Goal: Information Seeking & Learning: Learn about a topic

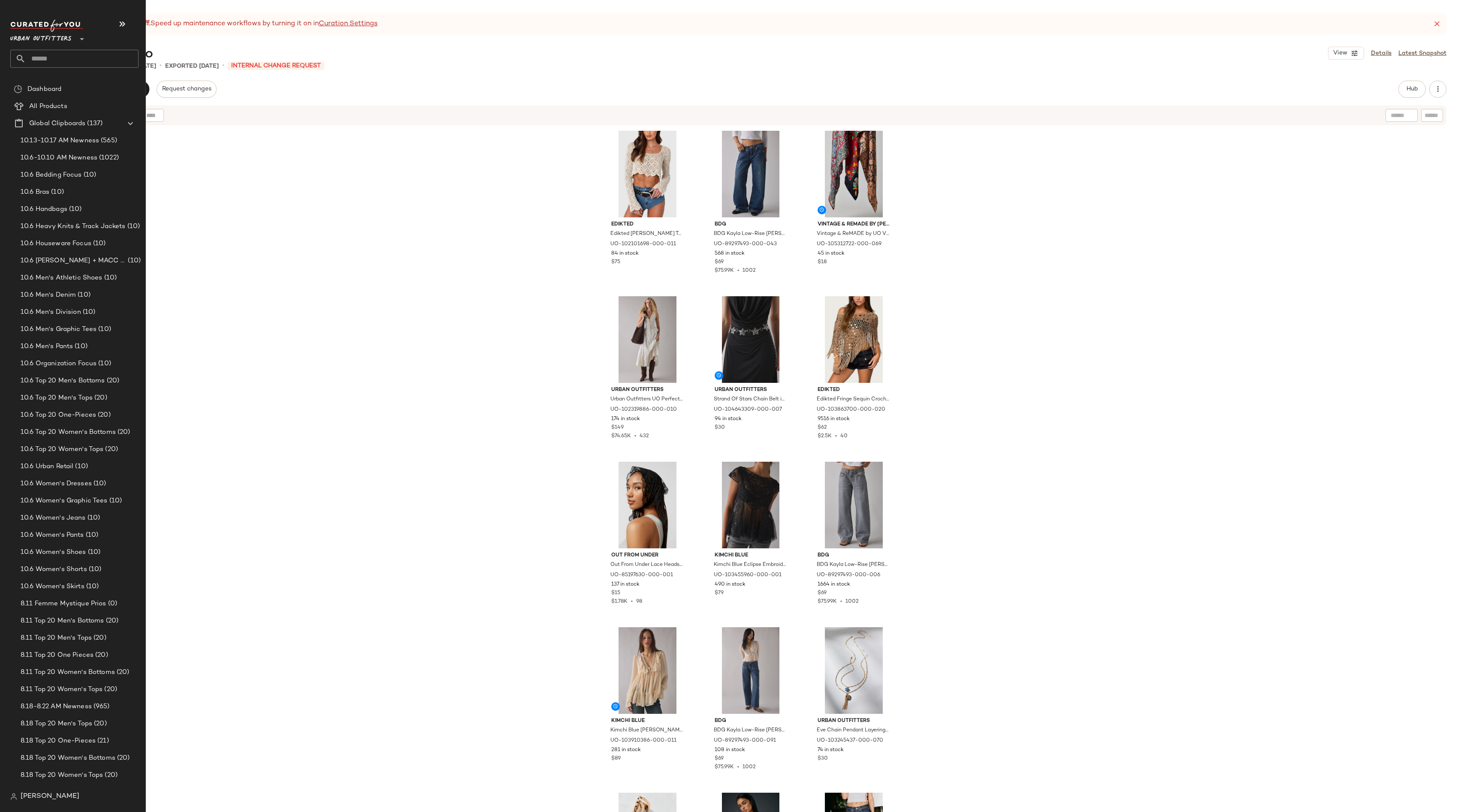
click at [53, 60] on input "text" at bounding box center [82, 58] width 113 height 18
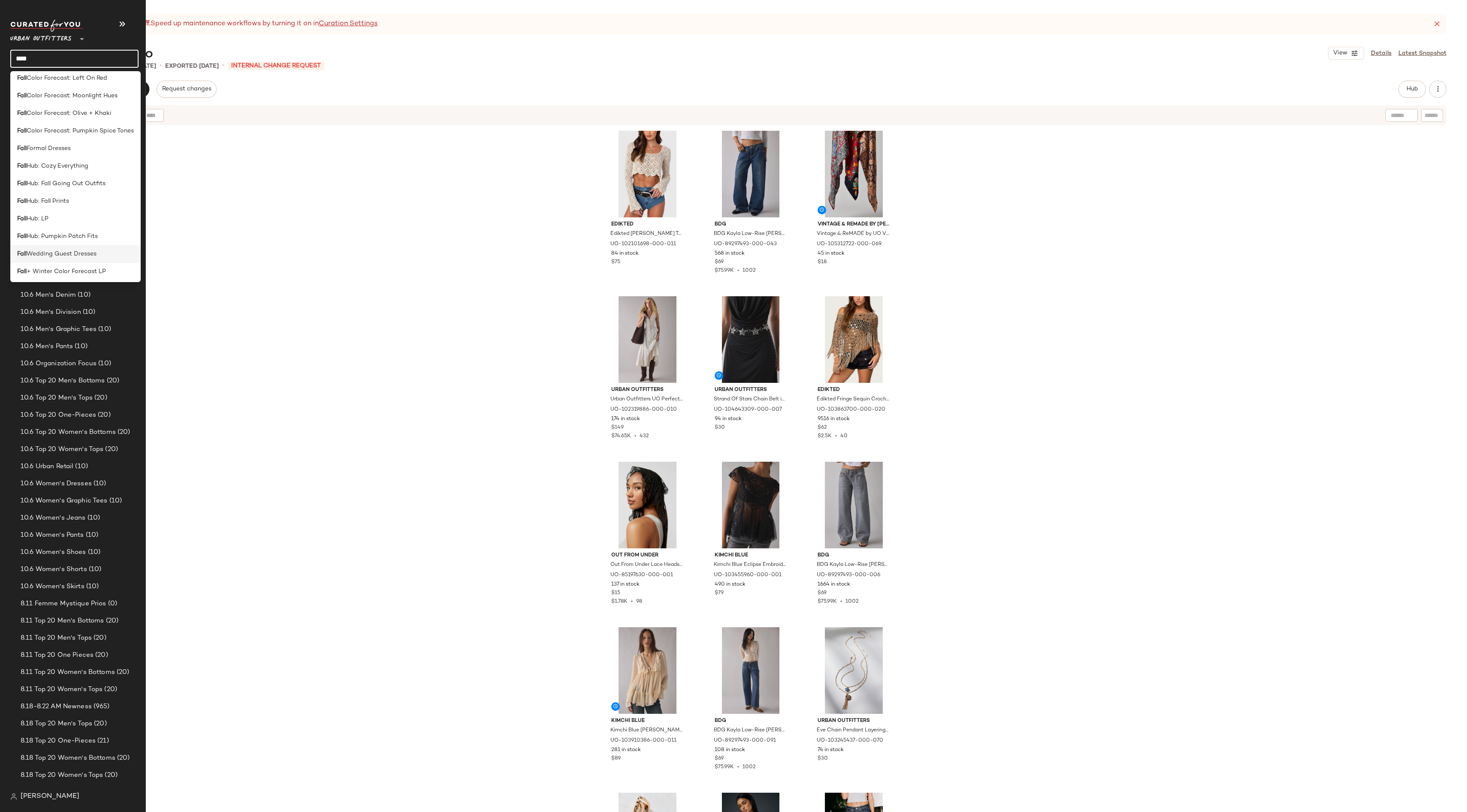
scroll to position [42, 0]
type input "****"
click at [105, 274] on span "+ Winter Color Forecast LP" at bounding box center [66, 269] width 80 height 9
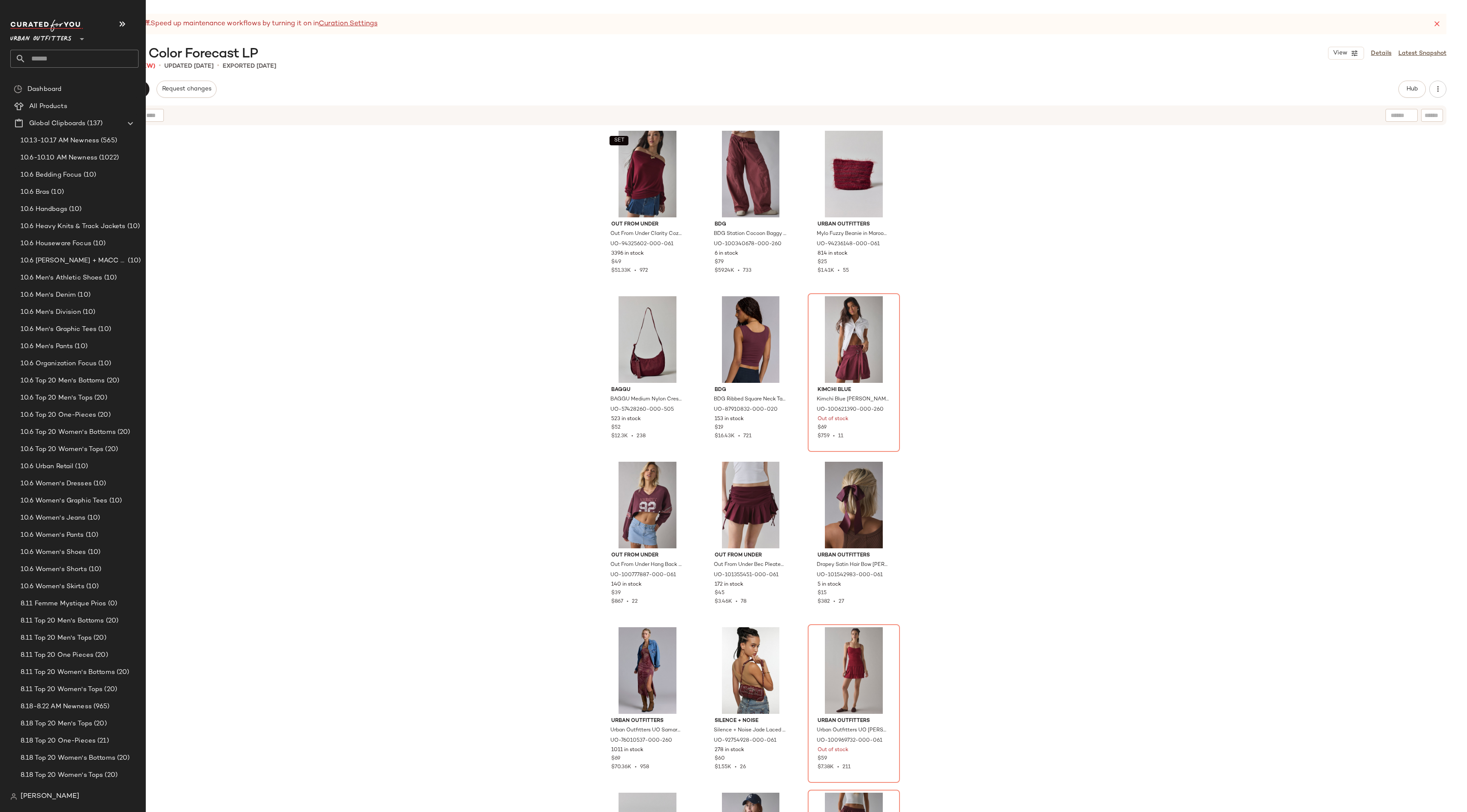
click at [54, 56] on input "text" at bounding box center [82, 58] width 113 height 18
type input "****"
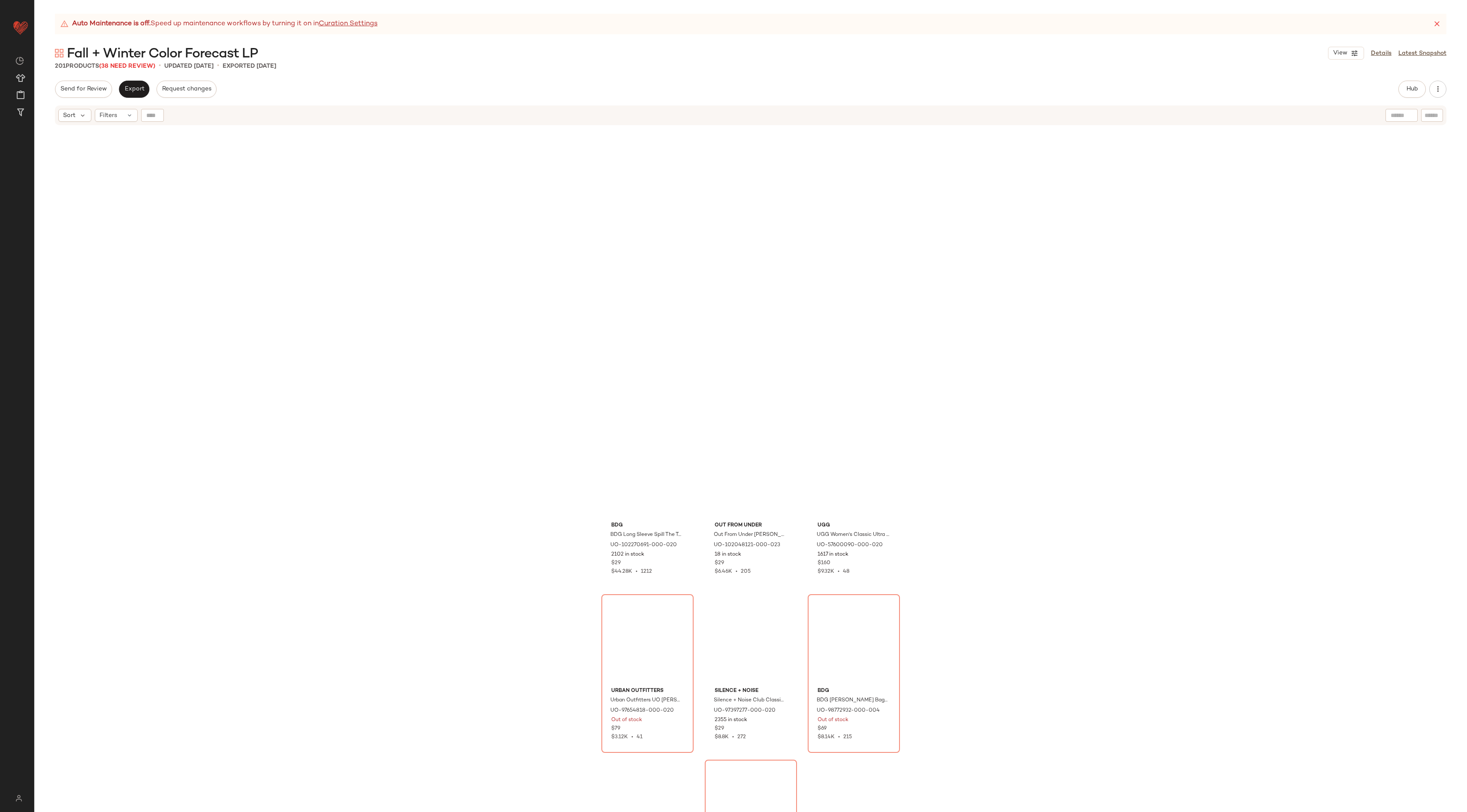
scroll to position [2396, 0]
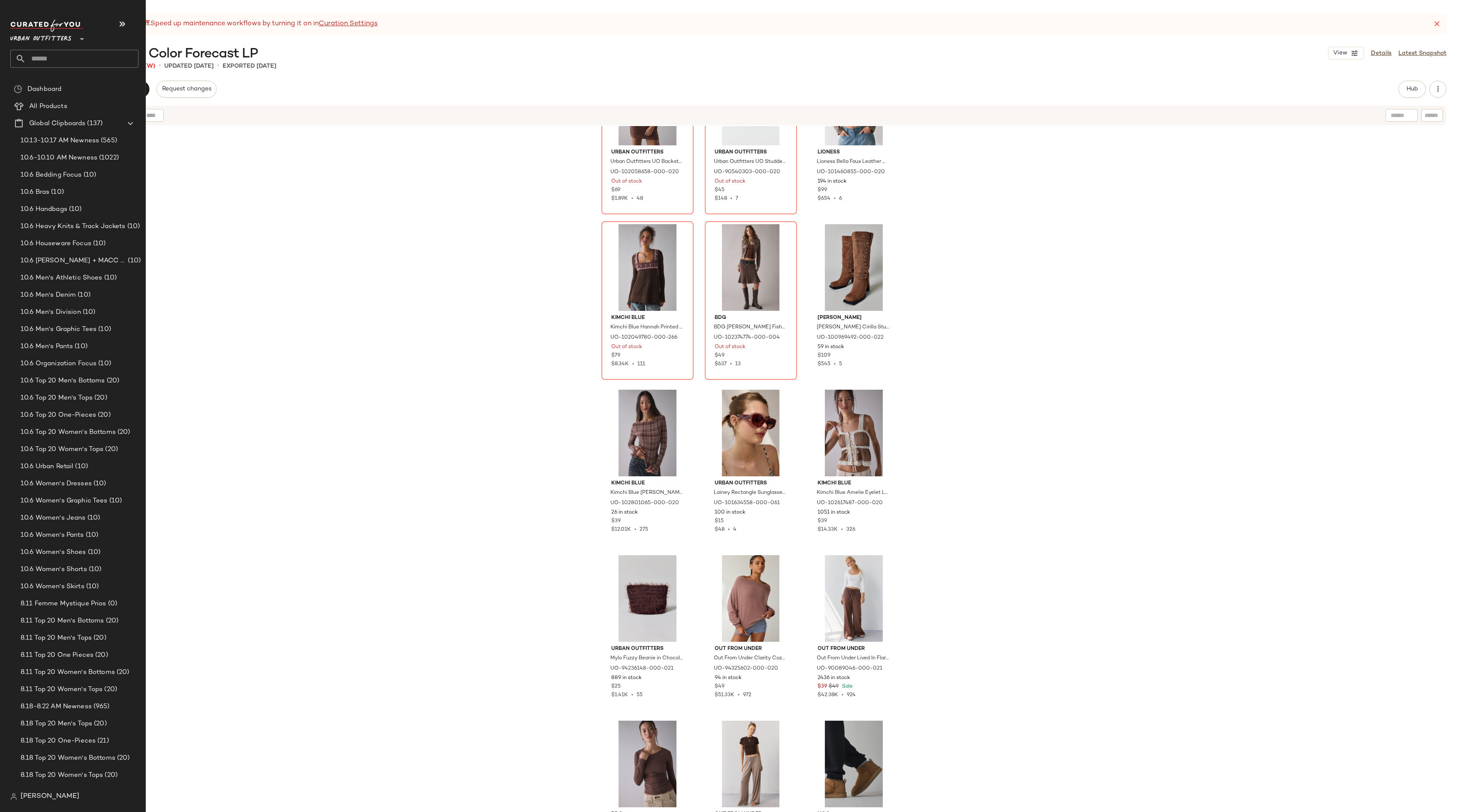
click at [62, 57] on input "text" at bounding box center [82, 58] width 113 height 18
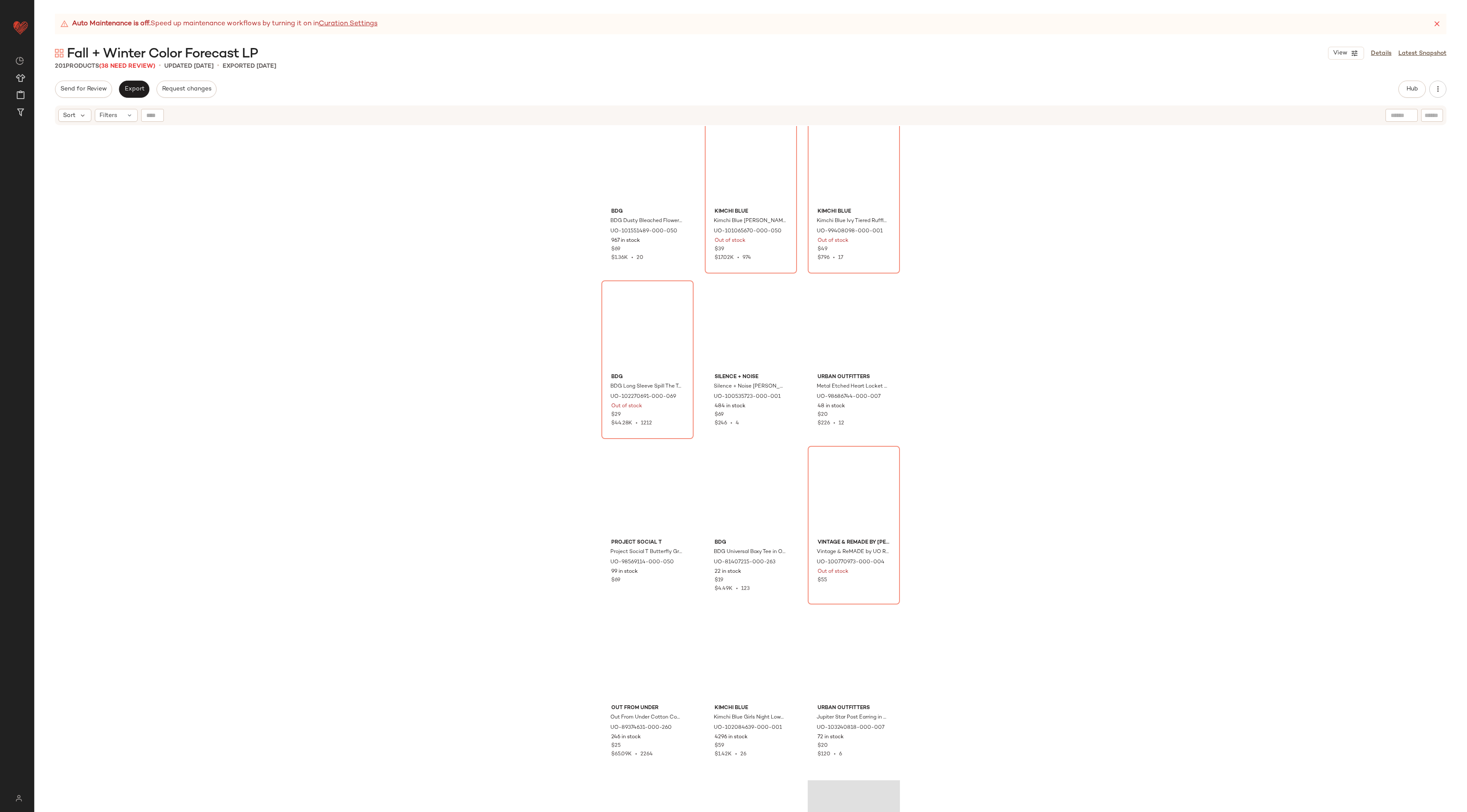
scroll to position [10384, 0]
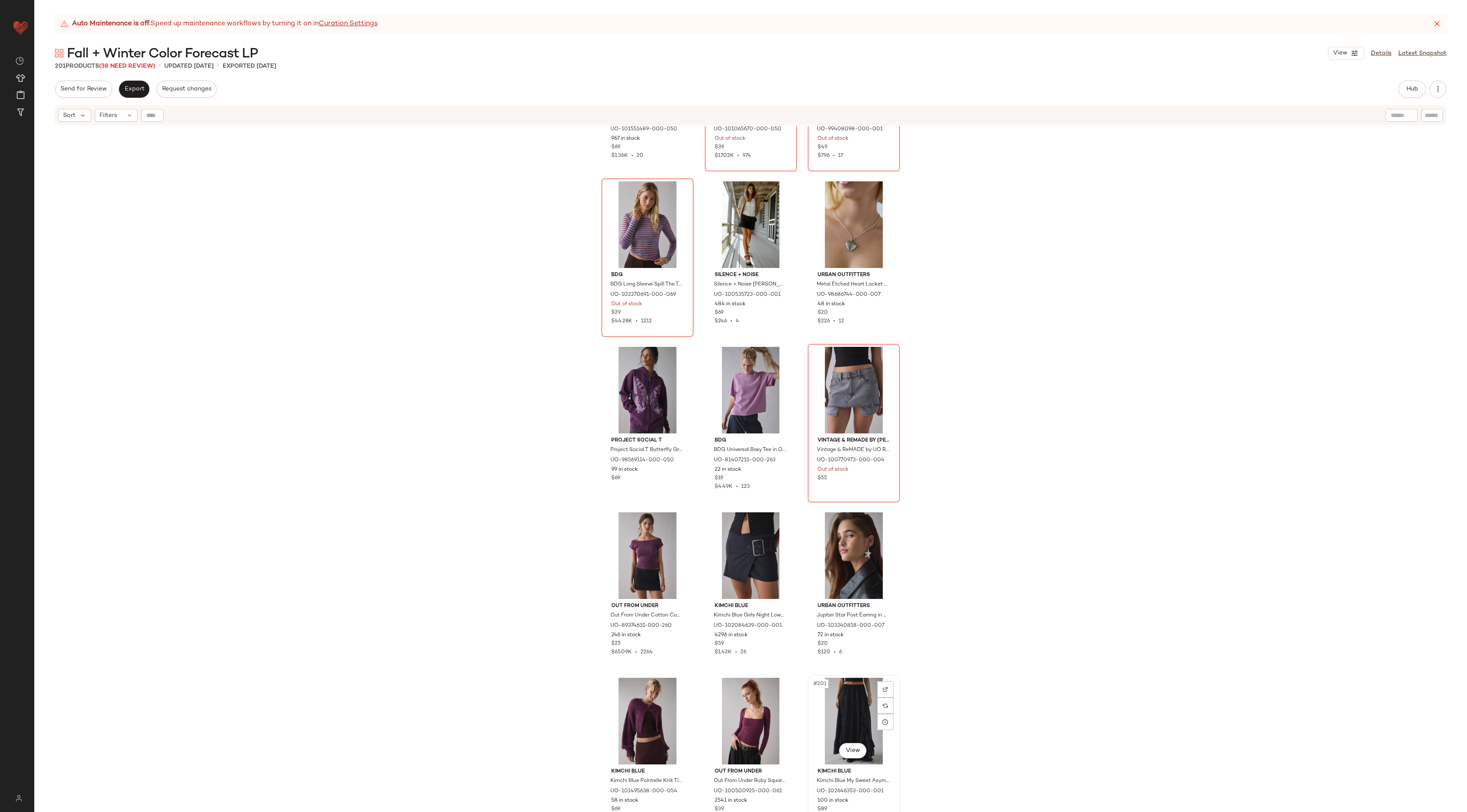
click at [839, 705] on div "#201 View" at bounding box center [853, 721] width 86 height 87
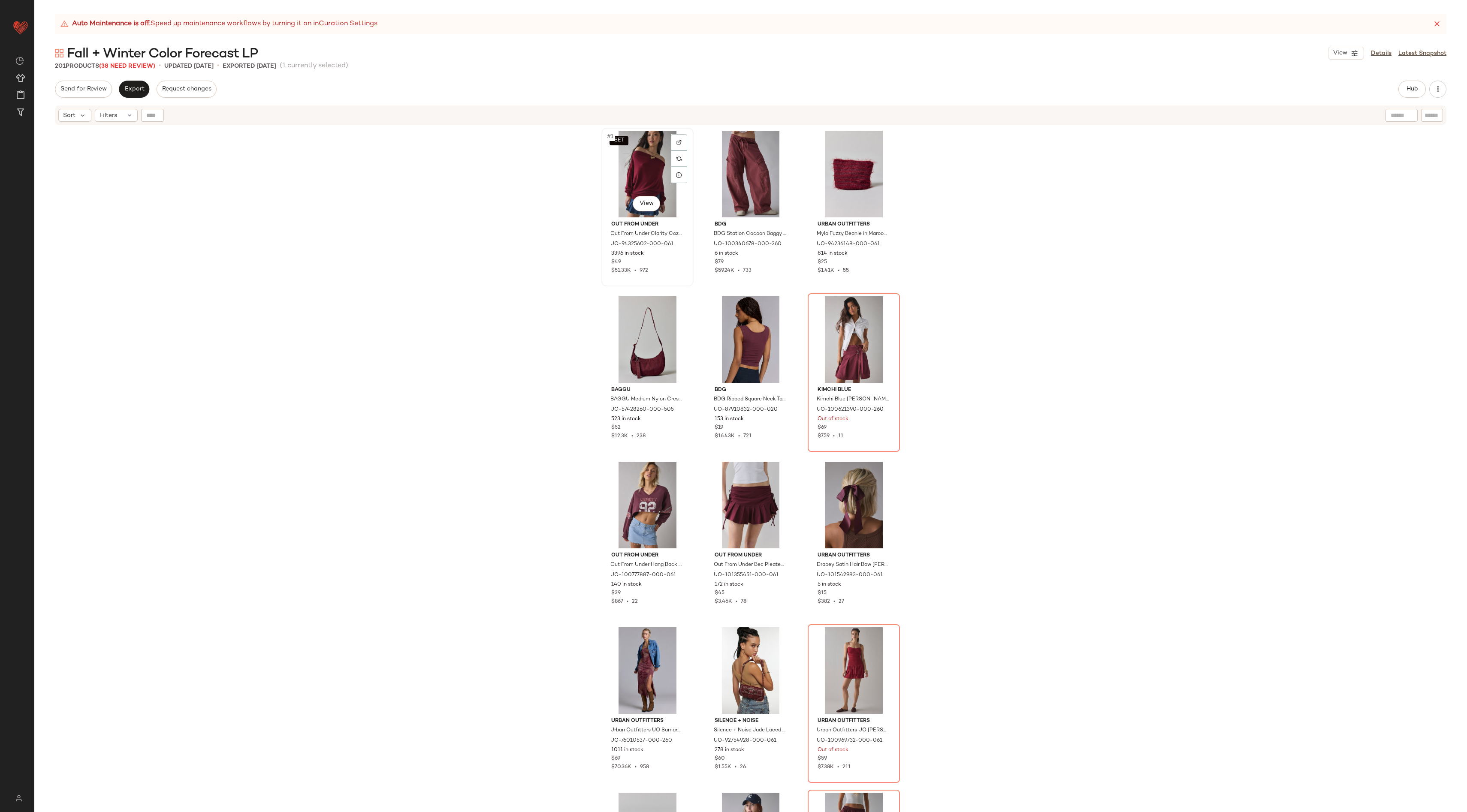
click at [634, 169] on div "SET #1 View" at bounding box center [647, 174] width 86 height 87
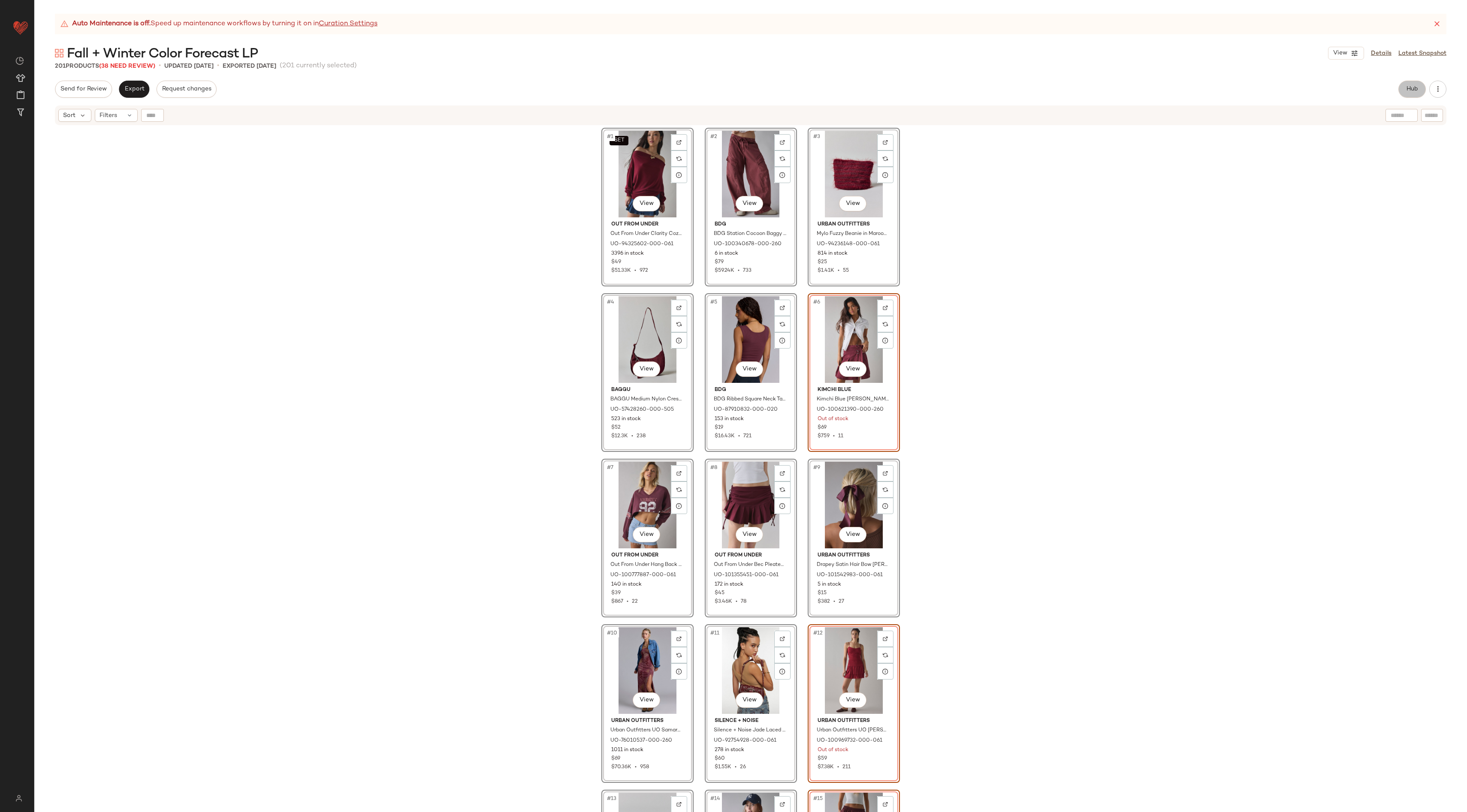
click at [1403, 89] on button "Hub" at bounding box center [1412, 89] width 28 height 17
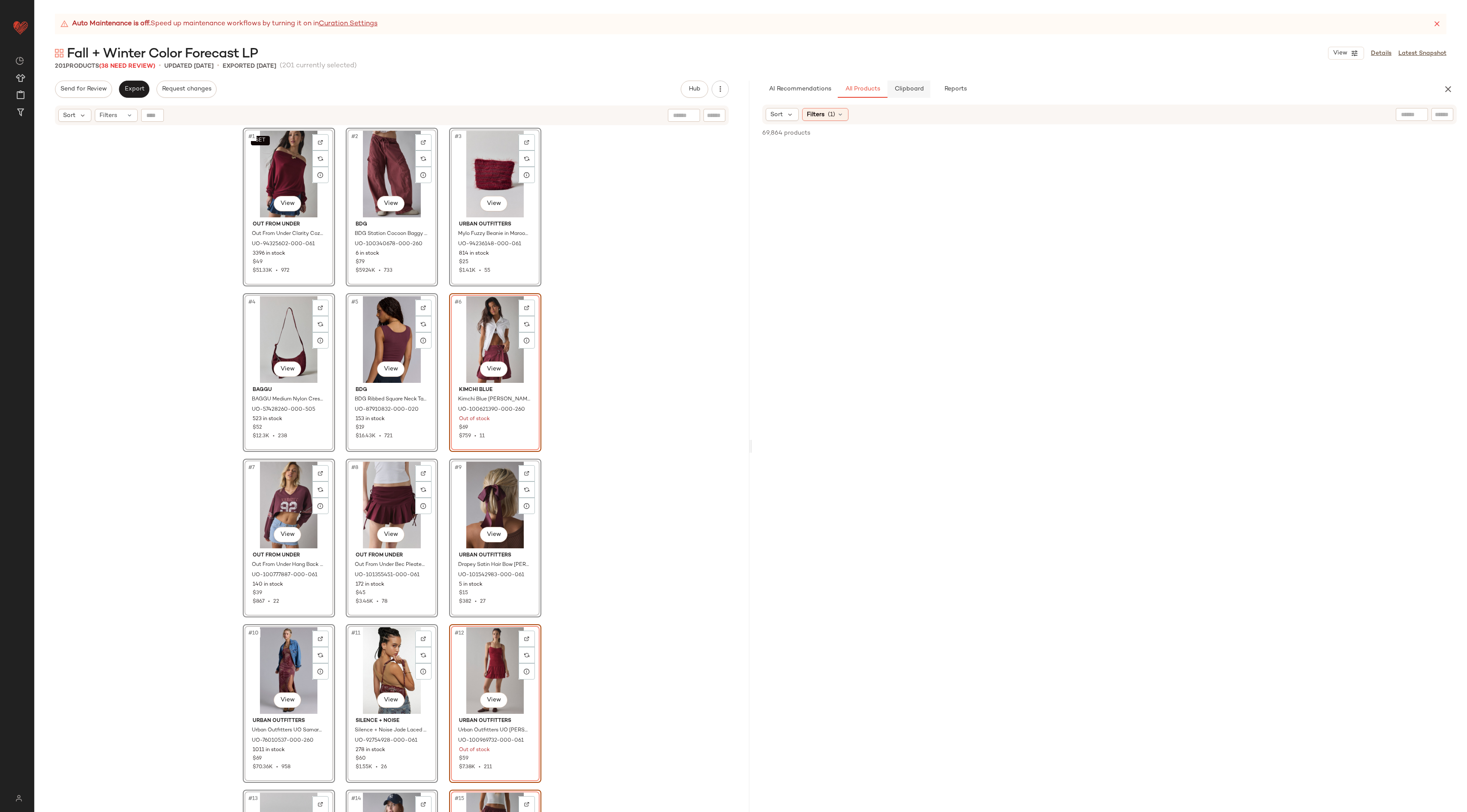
click at [911, 85] on button "Clipboard" at bounding box center [909, 89] width 43 height 17
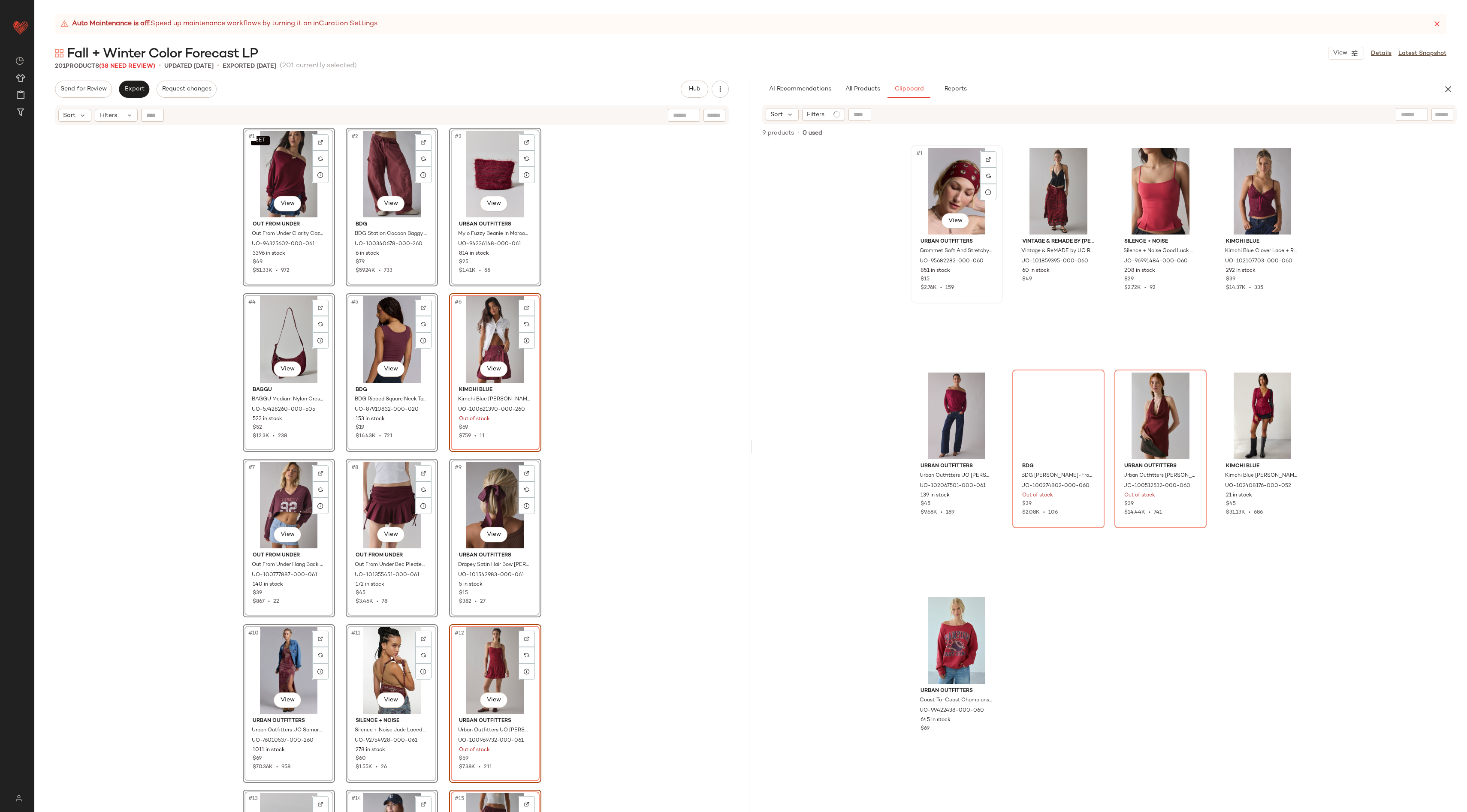
click at [961, 157] on div "#1 View" at bounding box center [957, 191] width 86 height 87
click at [960, 612] on div "#9 View" at bounding box center [957, 641] width 86 height 87
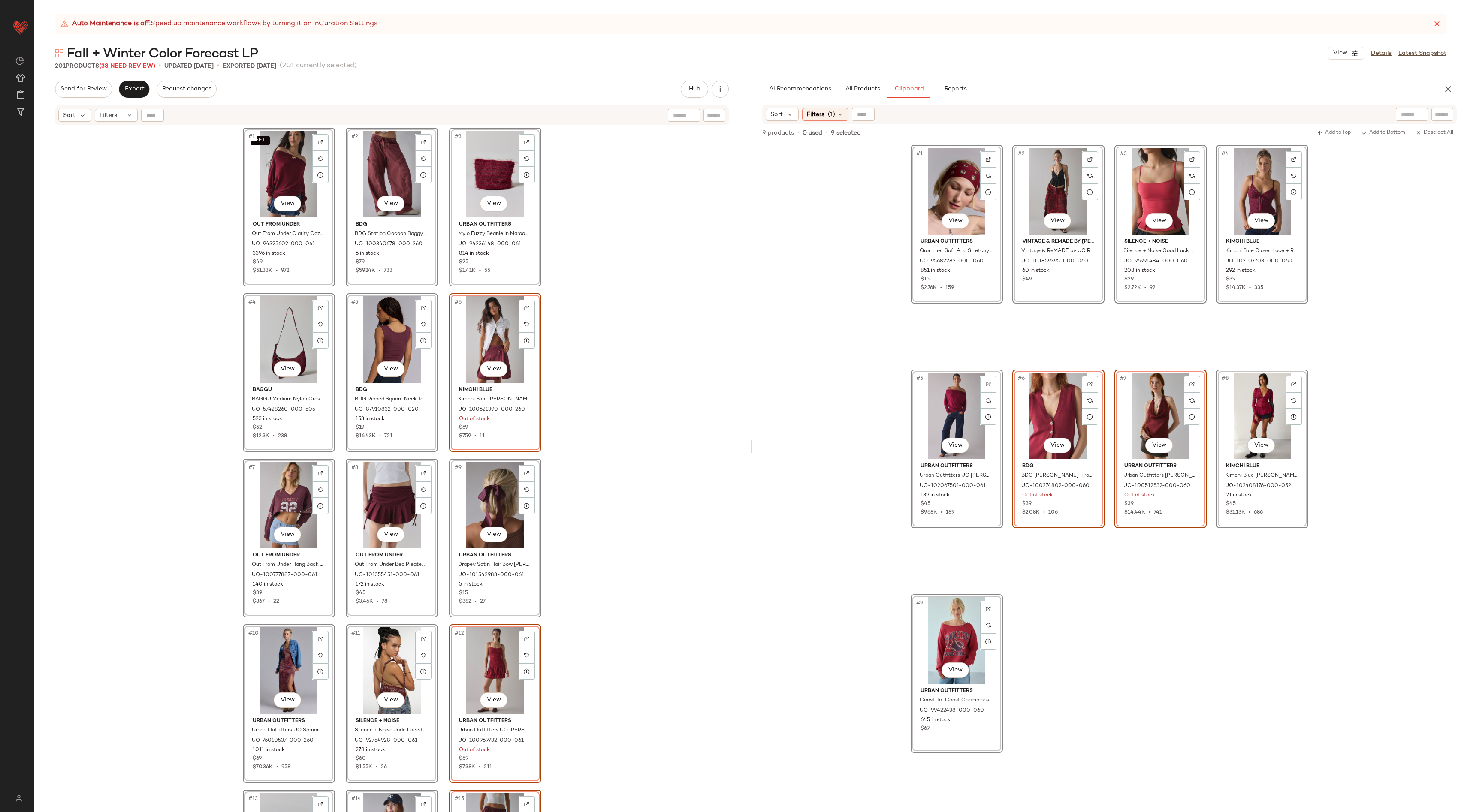
click at [1099, 642] on div "#1 View Urban Outfitters Grommet Soft And Stretchy Wide Headband in Dark Red, W…" at bounding box center [1109, 478] width 398 height 667
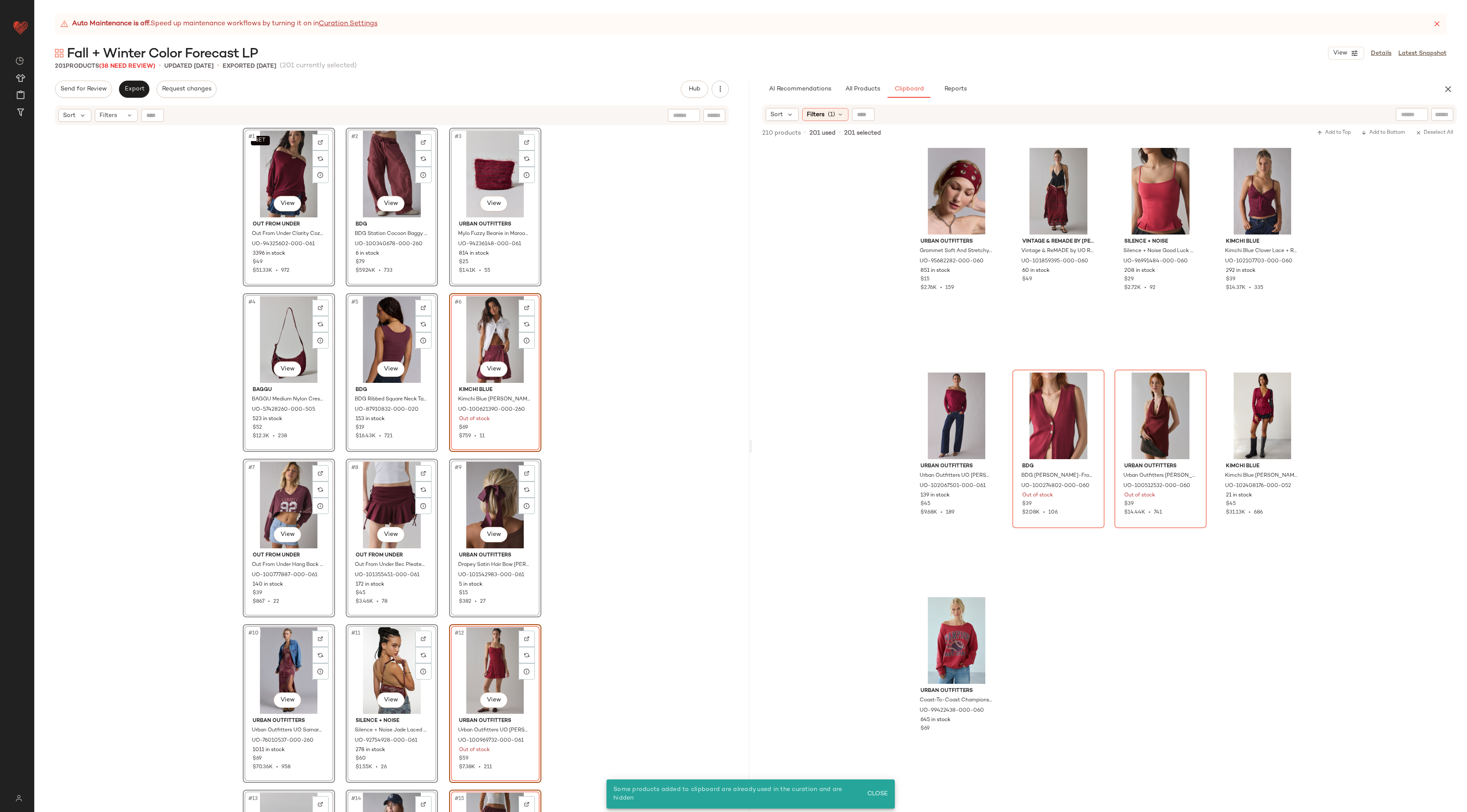
click at [802, 383] on div "Urban Outfitters Grommet Soft And Stretchy Wide Headband in Dark Red, Women's a…" at bounding box center [1109, 477] width 715 height 669
click at [286, 150] on div "SET #1 View" at bounding box center [289, 174] width 86 height 87
click at [641, 303] on div "SET #1 View Out From Under Out From Under Clarity Cozy Knit Off-The-Shoulder To…" at bounding box center [391, 480] width 715 height 708
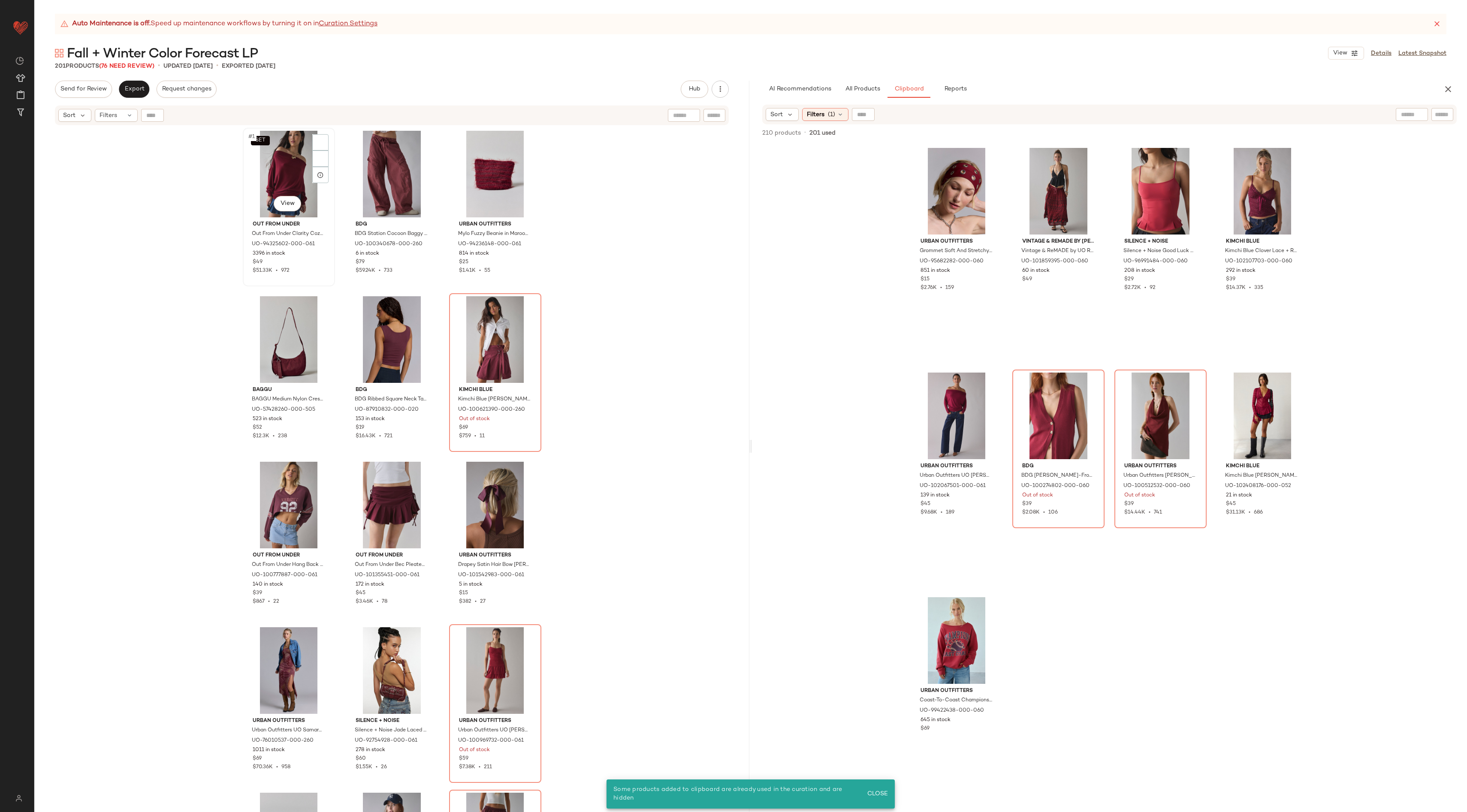
click at [299, 159] on div "SET #1 View" at bounding box center [289, 174] width 86 height 87
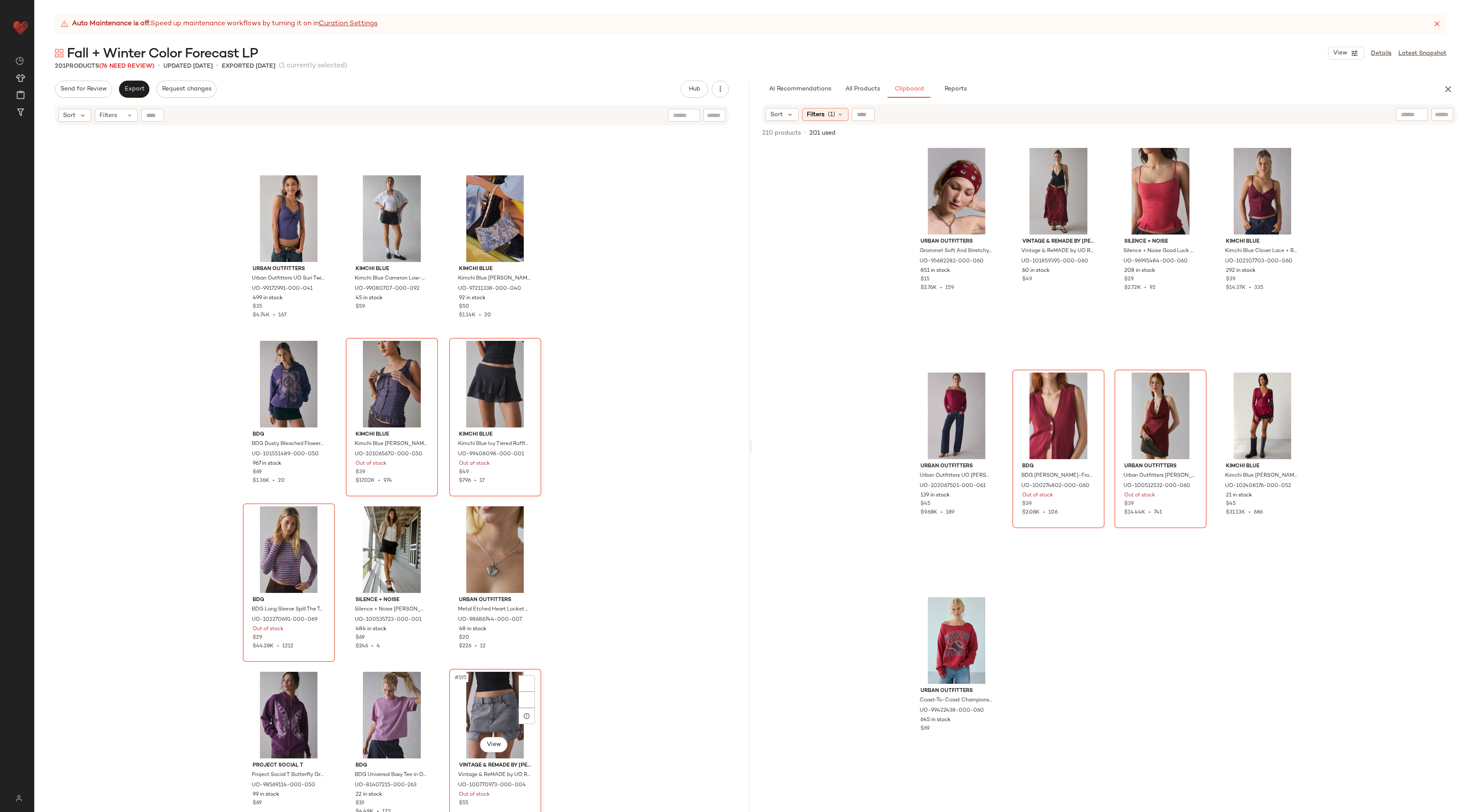
scroll to position [10384, 0]
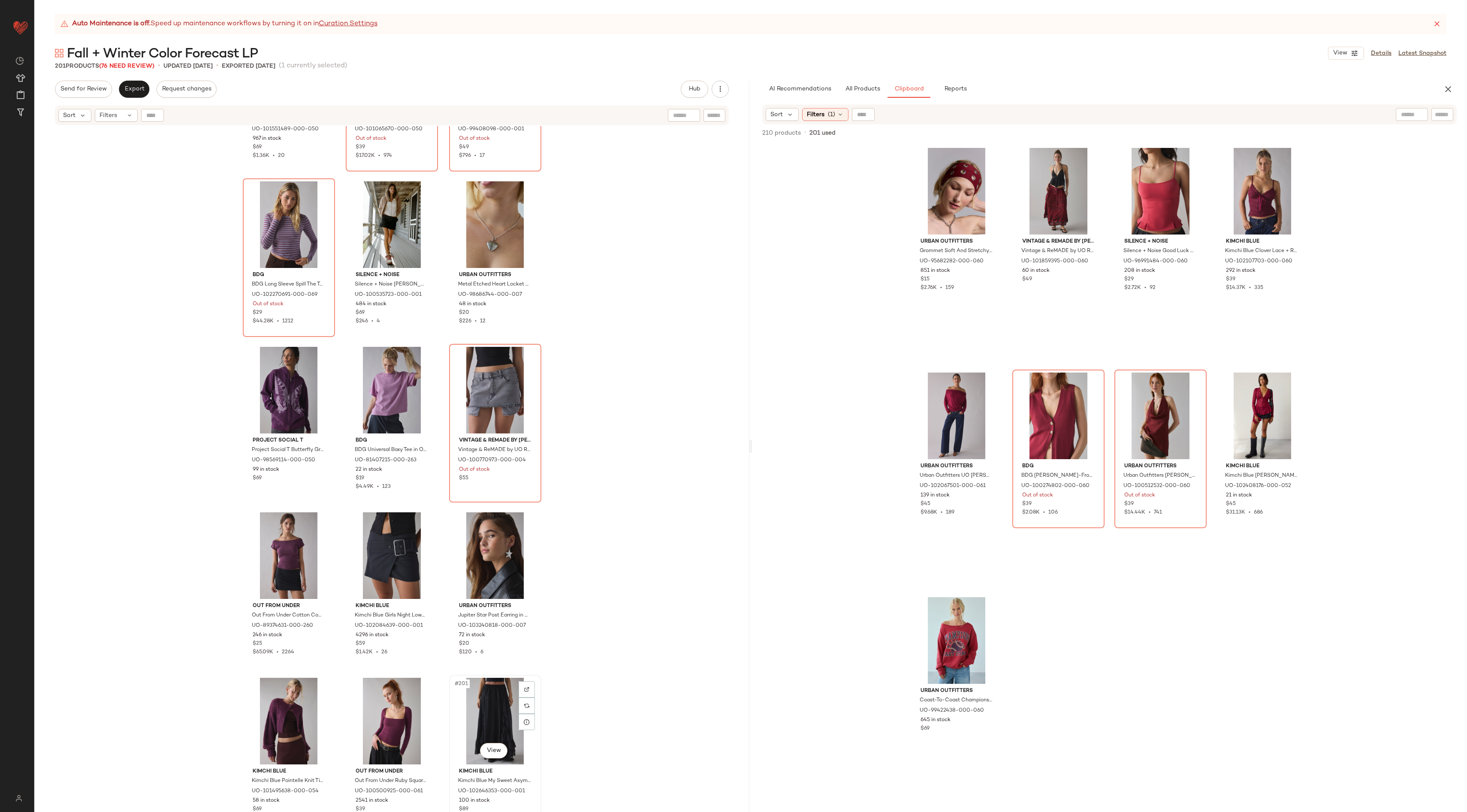
click at [499, 709] on div "#201 View" at bounding box center [495, 721] width 86 height 87
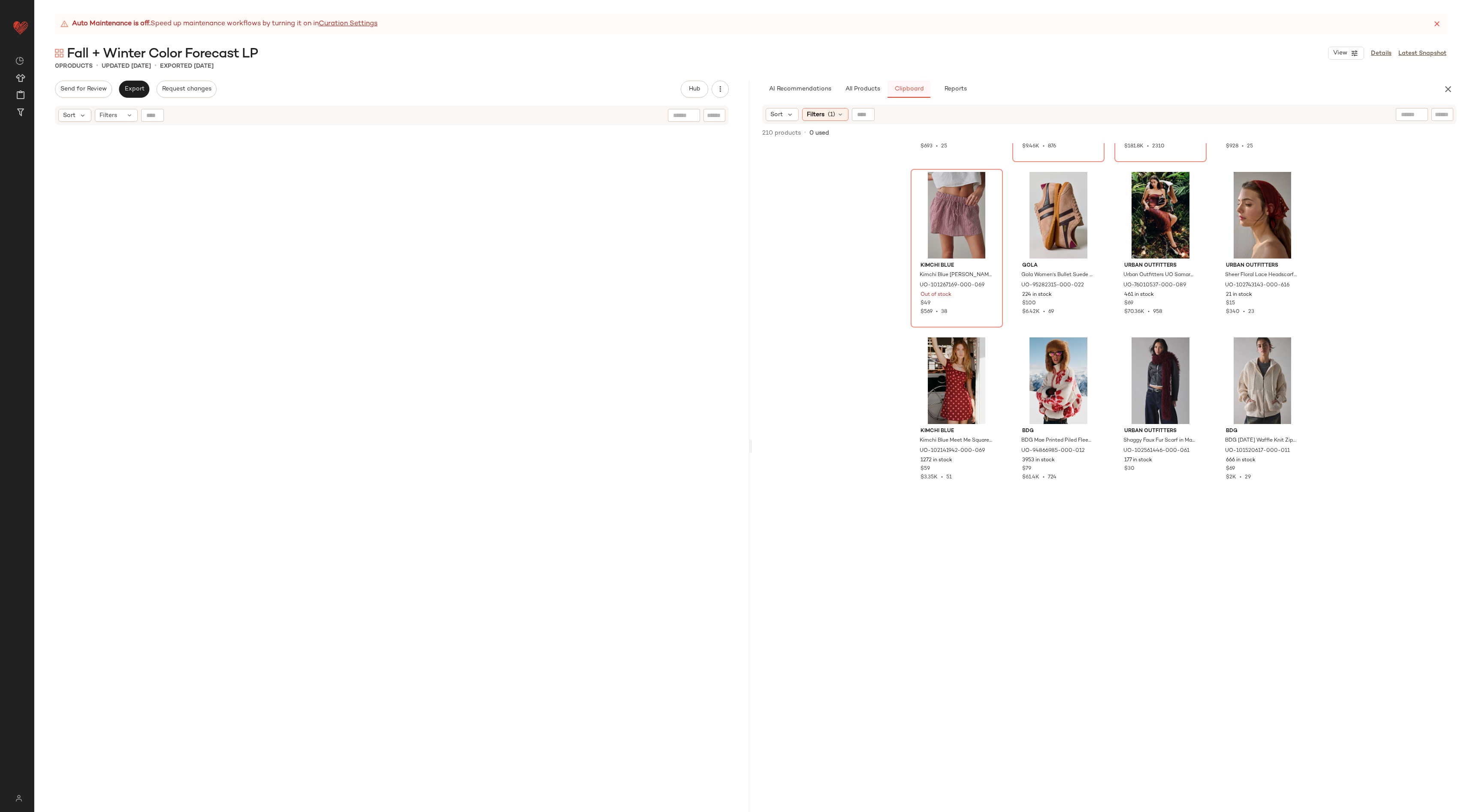
scroll to position [262, 0]
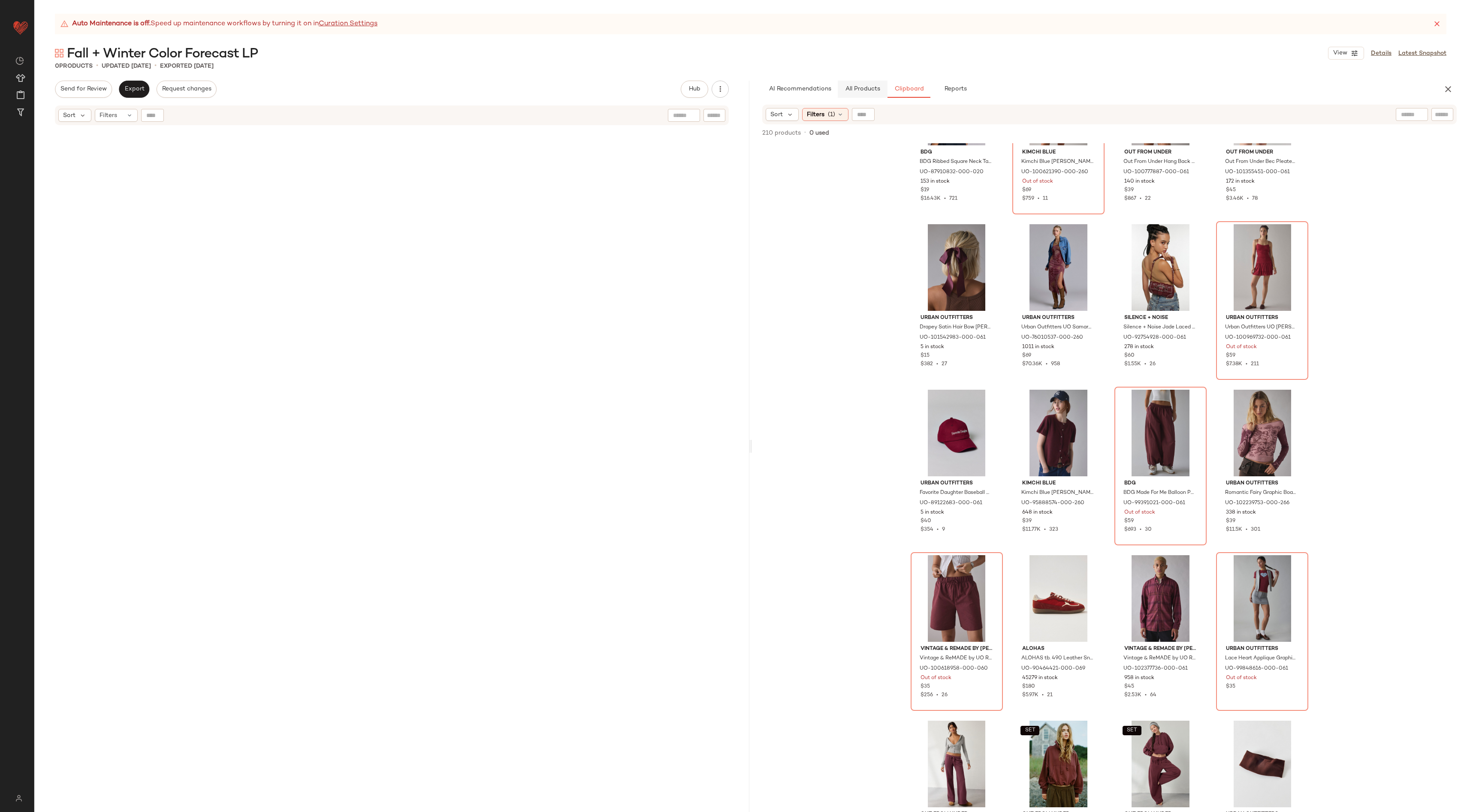
click at [855, 81] on button "All Products" at bounding box center [862, 89] width 50 height 17
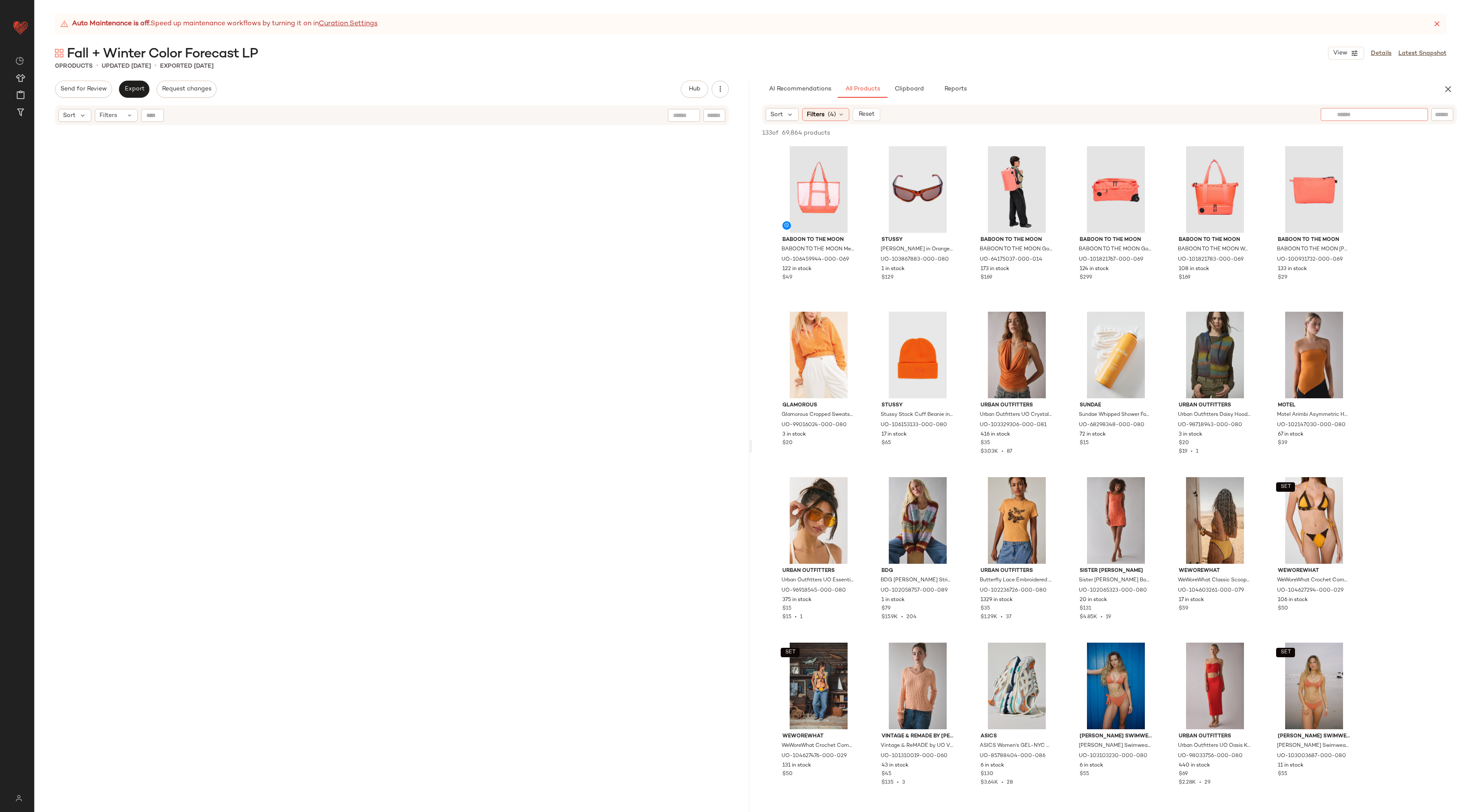
click at [1409, 114] on input "text" at bounding box center [1374, 114] width 75 height 9
type input "**********"
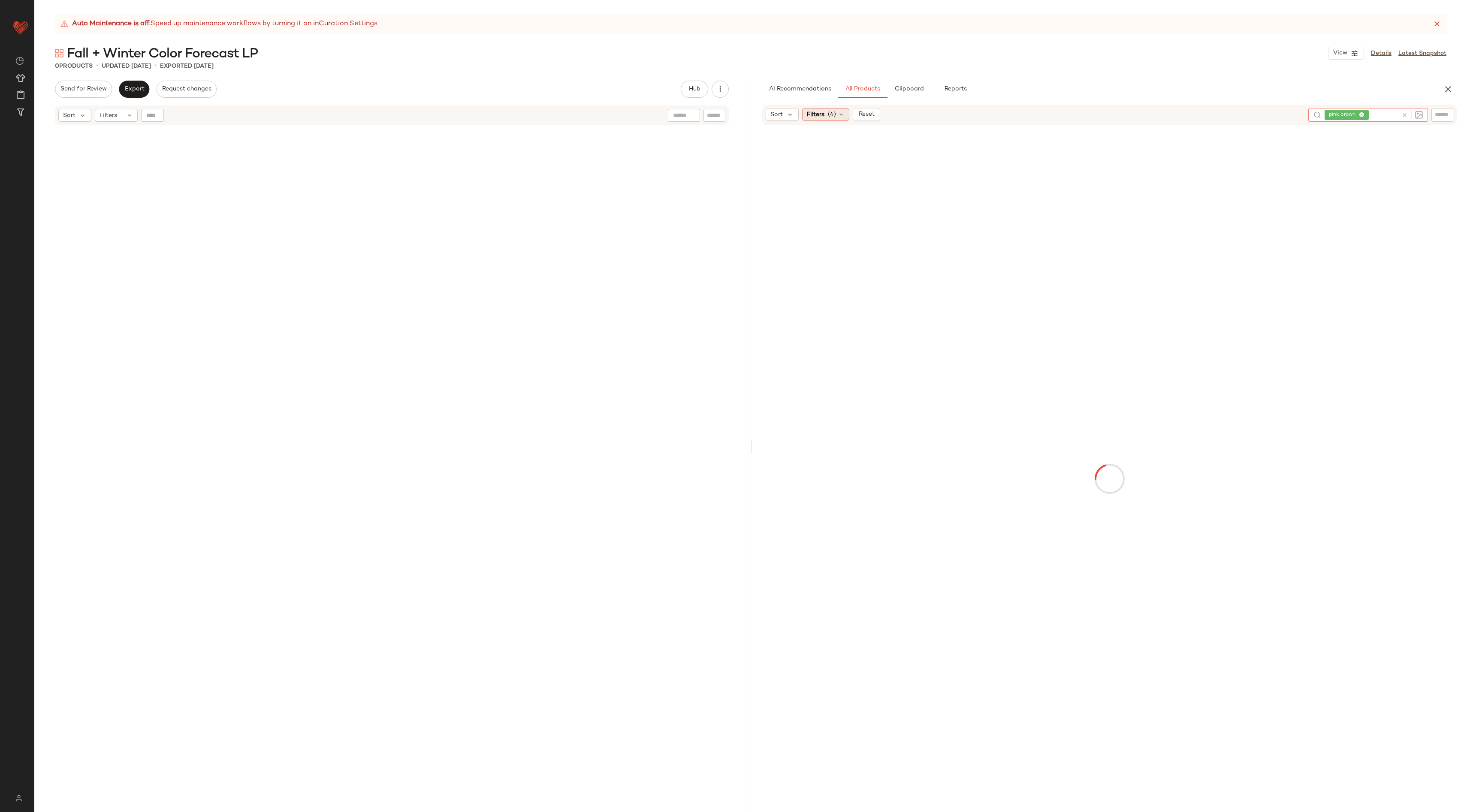
click at [835, 117] on div "Filters (4)" at bounding box center [826, 114] width 47 height 13
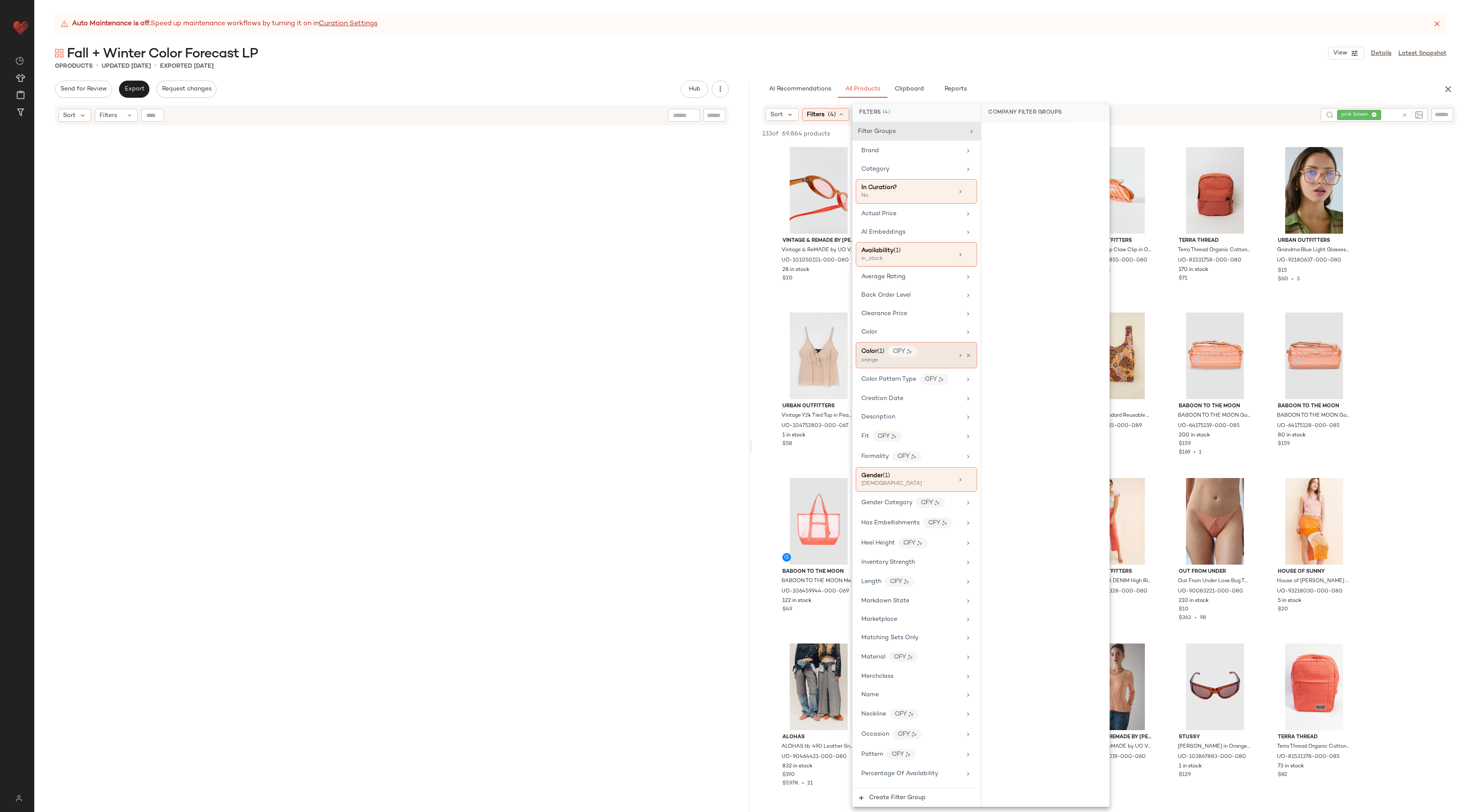
click at [960, 354] on icon at bounding box center [961, 355] width 7 height 7
click at [967, 355] on icon at bounding box center [968, 355] width 6 height 6
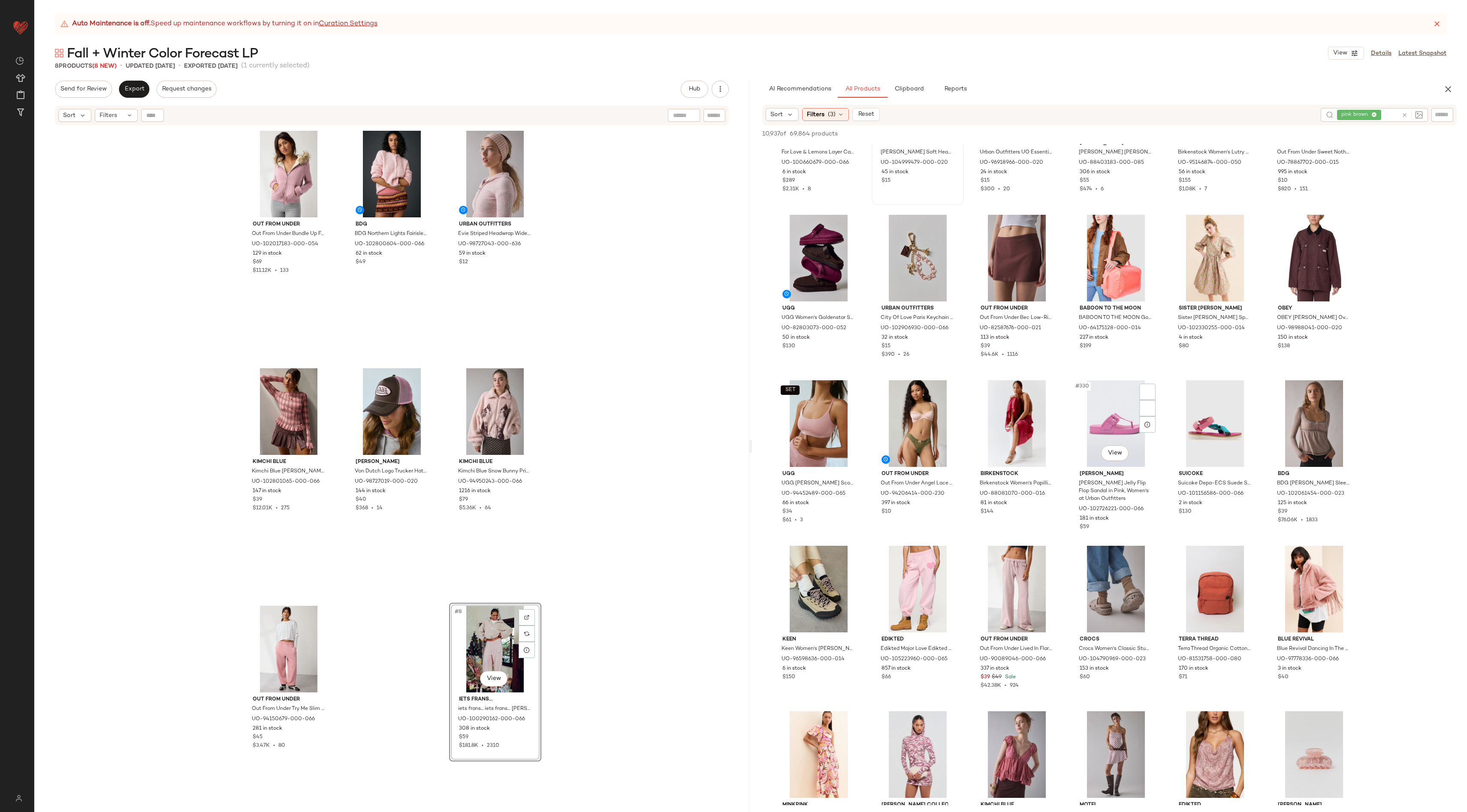
scroll to position [8539, 0]
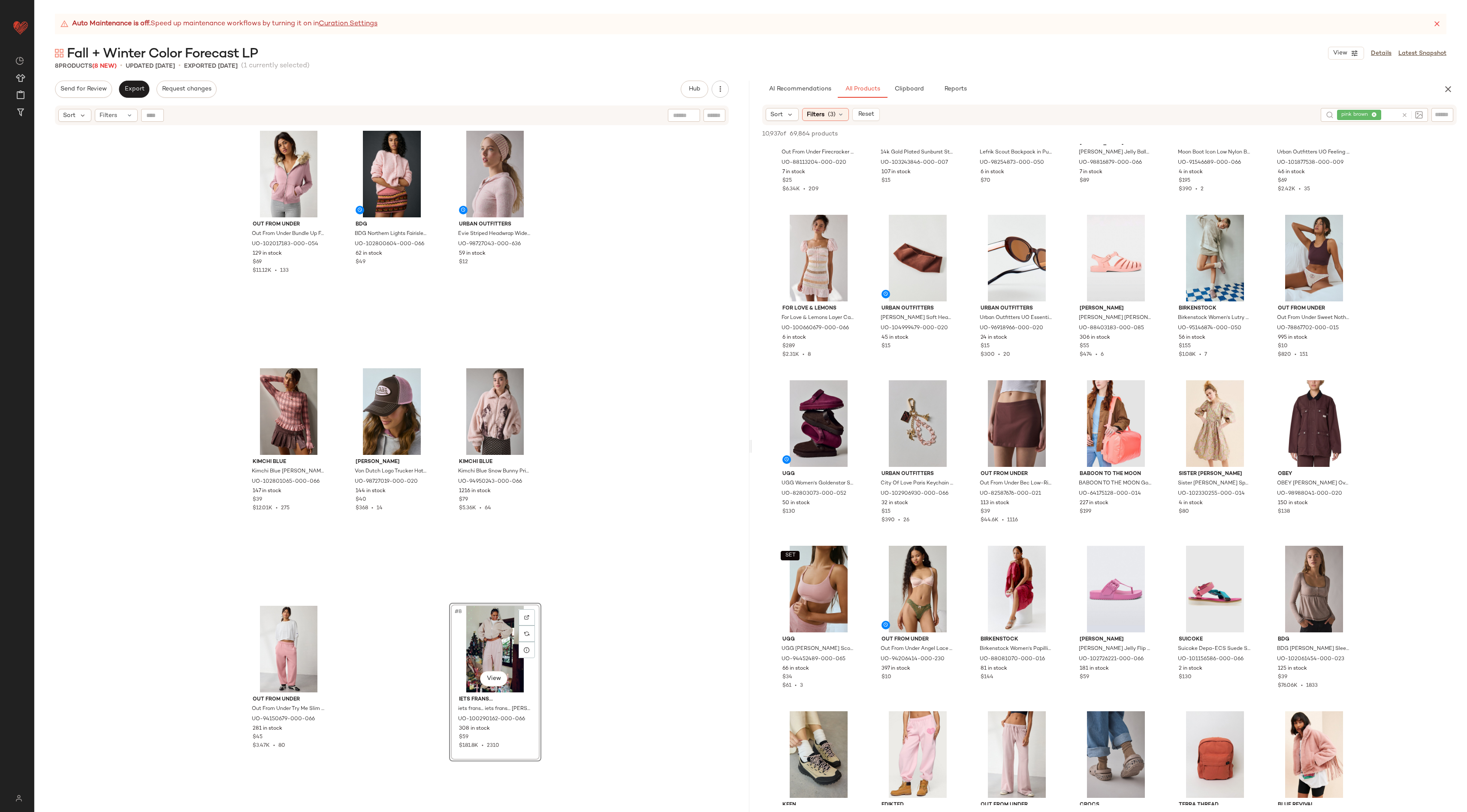
drag, startPoint x: 927, startPoint y: 666, endPoint x: 416, endPoint y: 2, distance: 837.9
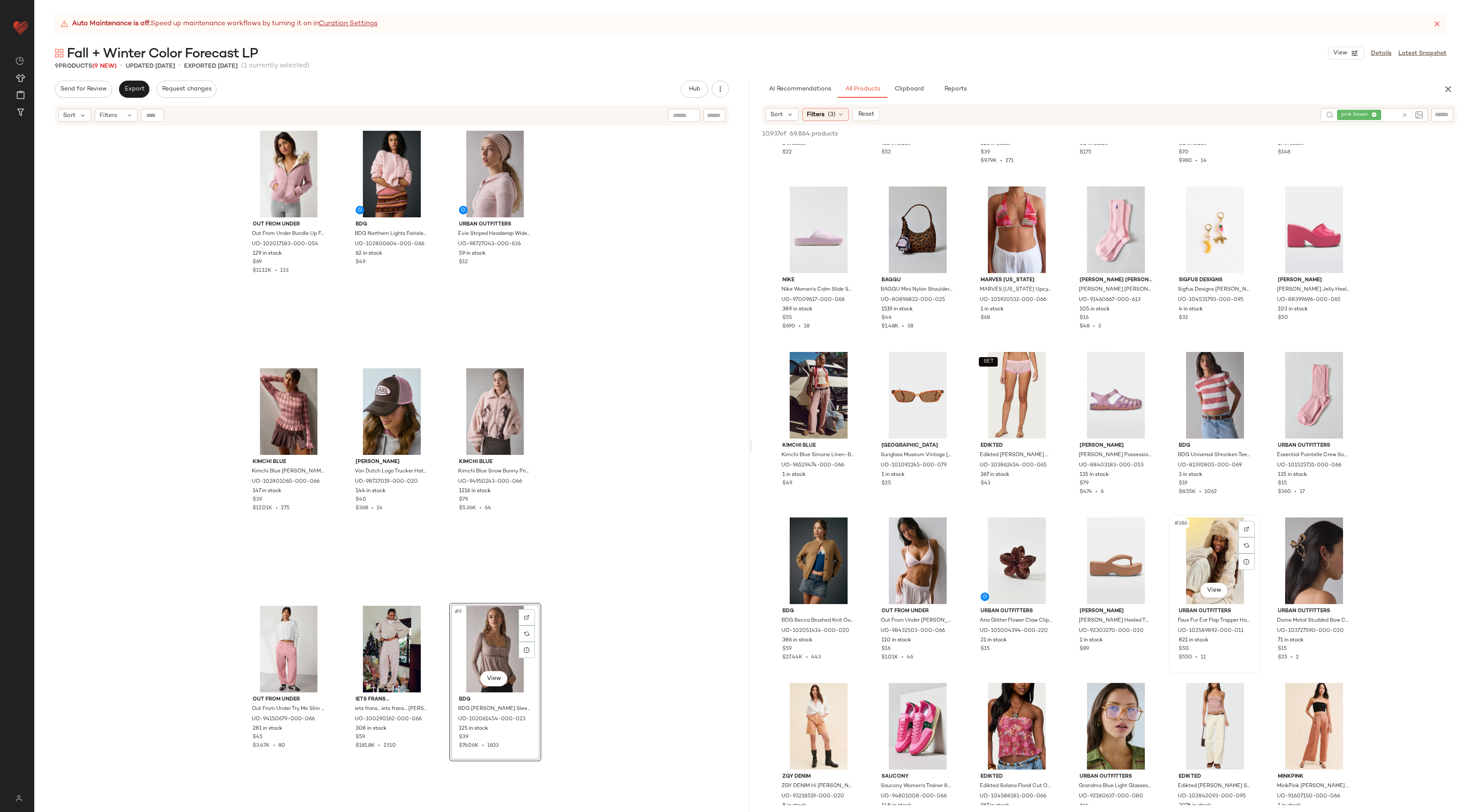
scroll to position [9887, 0]
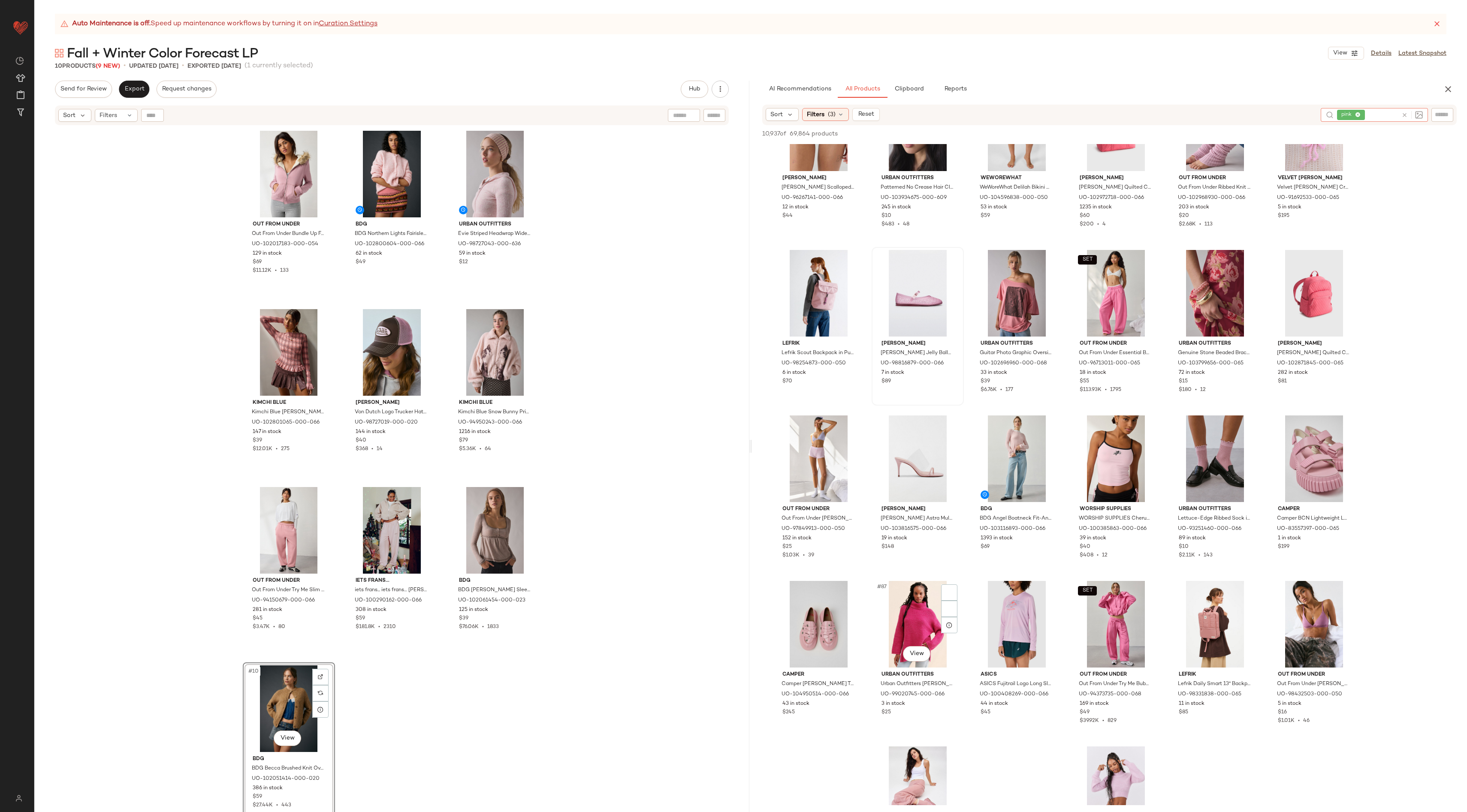
scroll to position [2074, 0]
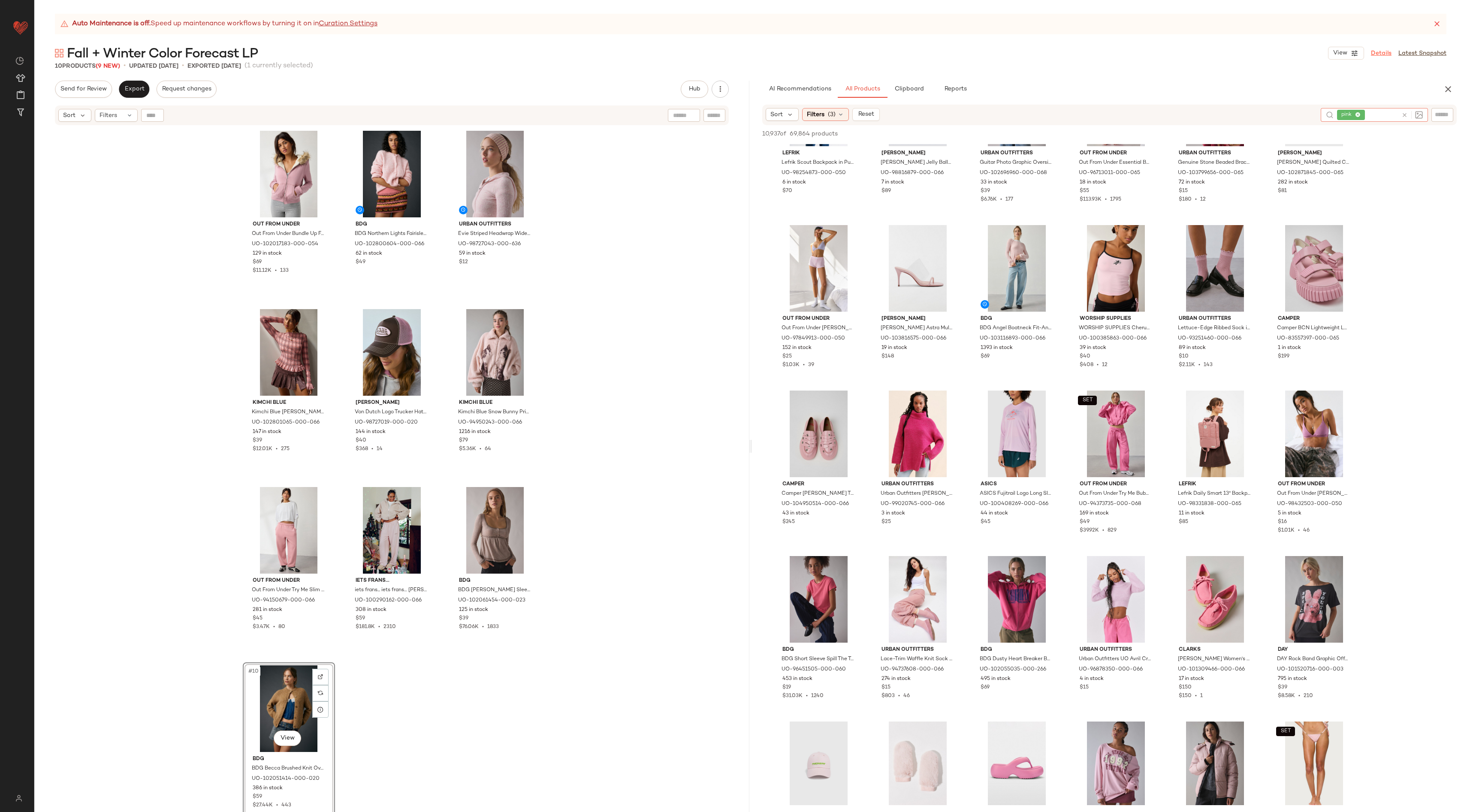
click at [1382, 51] on link "Details" at bounding box center [1381, 53] width 21 height 9
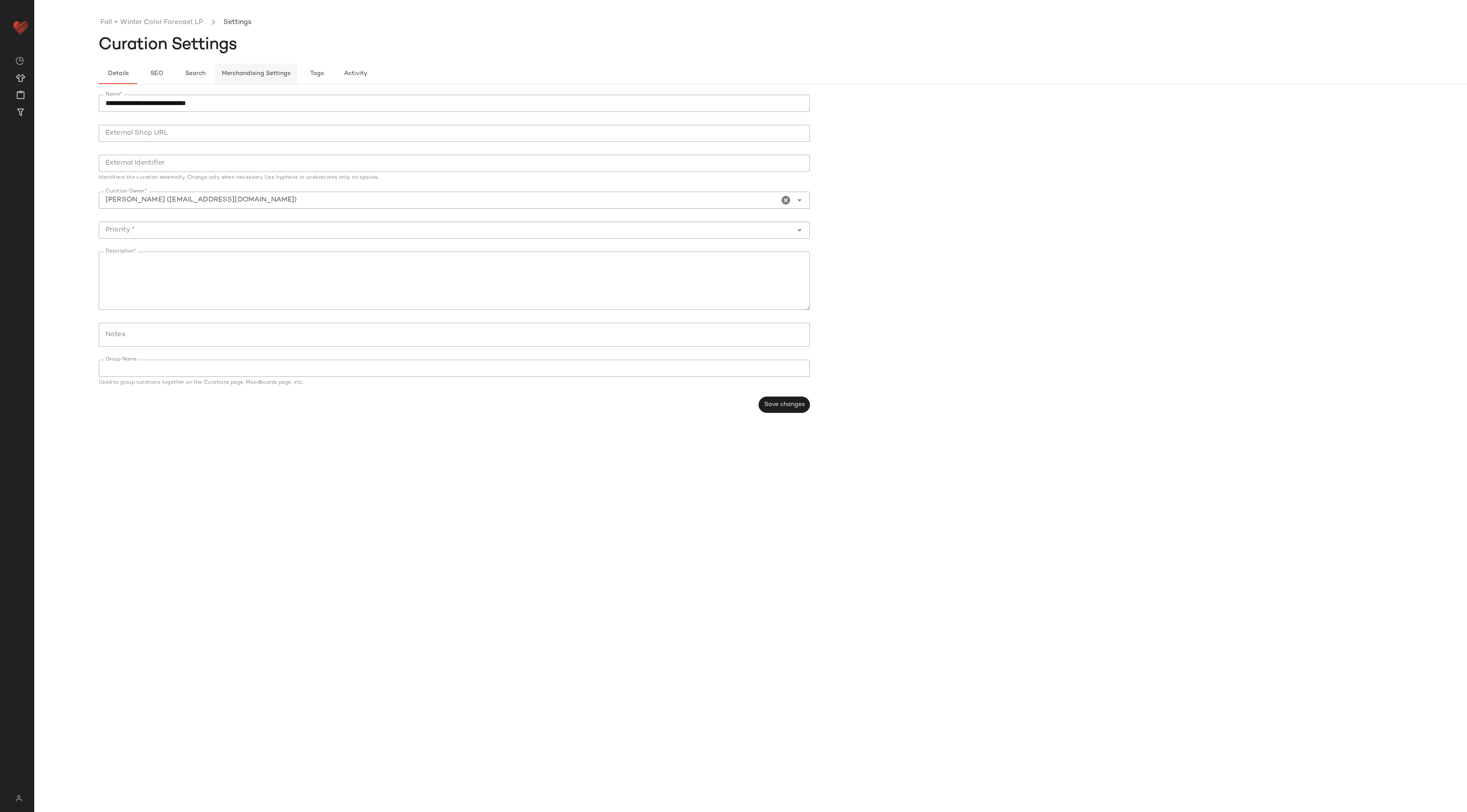
click at [270, 70] on button "Merchandising Settings" at bounding box center [256, 74] width 83 height 21
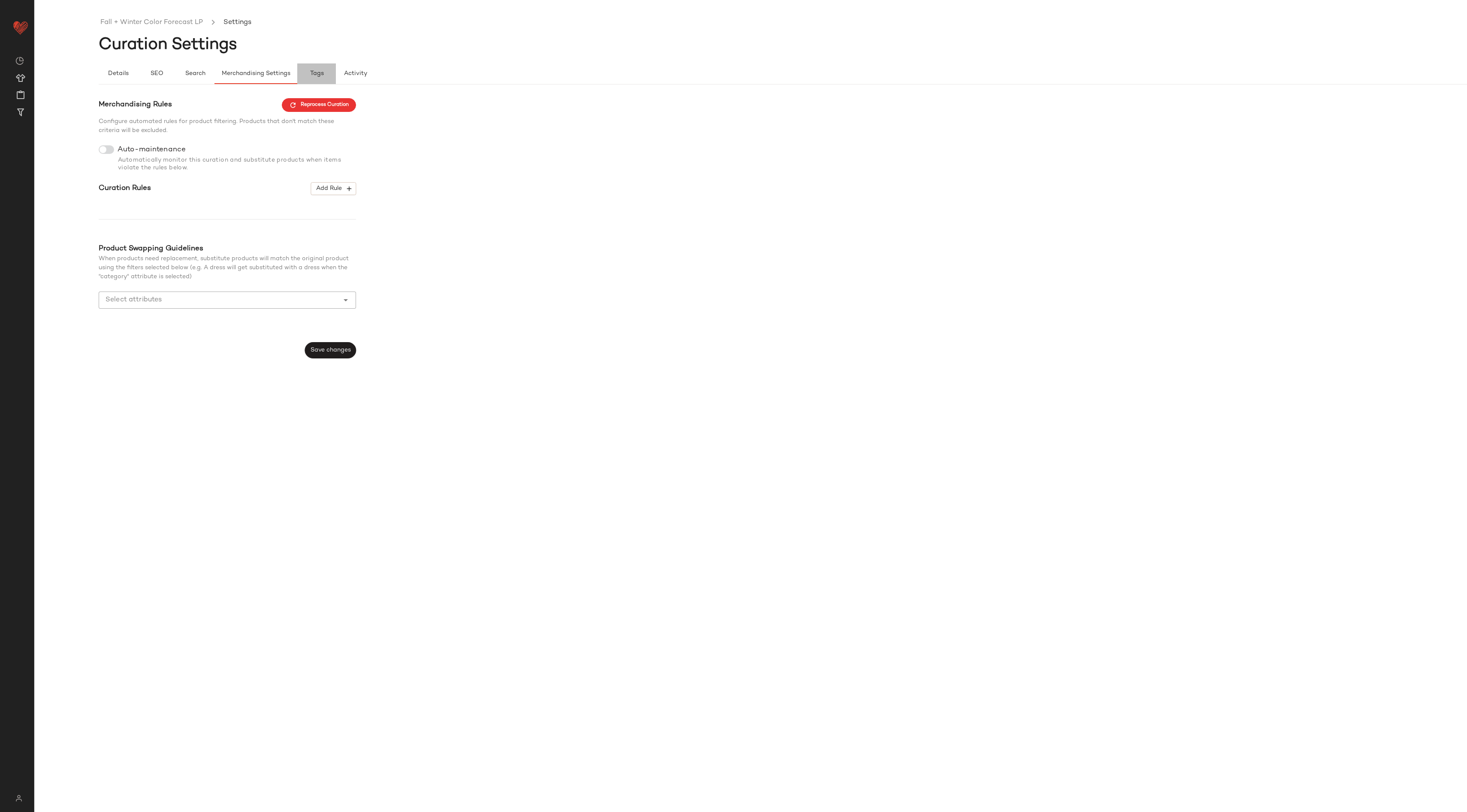
click at [317, 70] on span "Tags" at bounding box center [317, 74] width 14 height 7
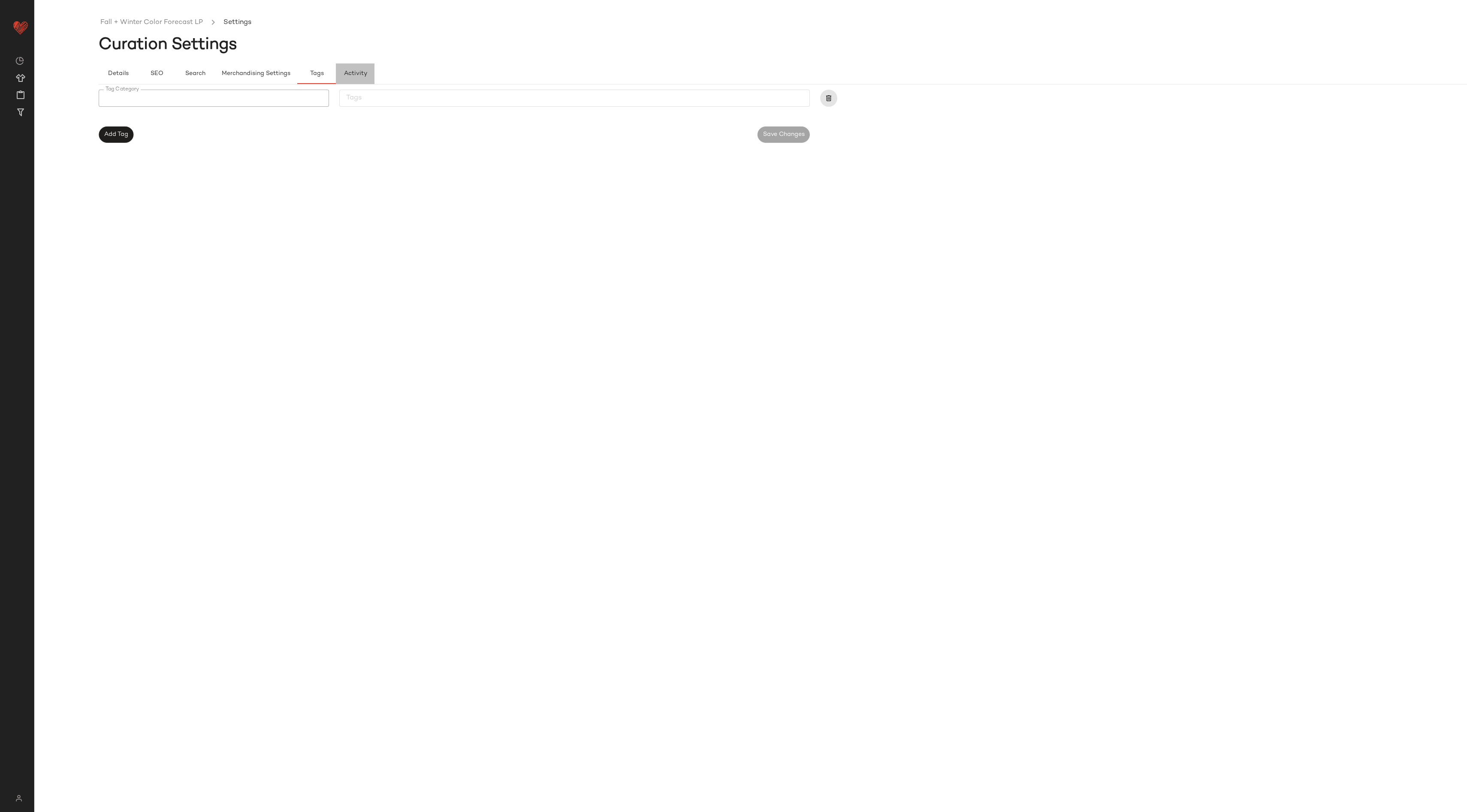
click at [352, 70] on span "Activity" at bounding box center [355, 74] width 24 height 7
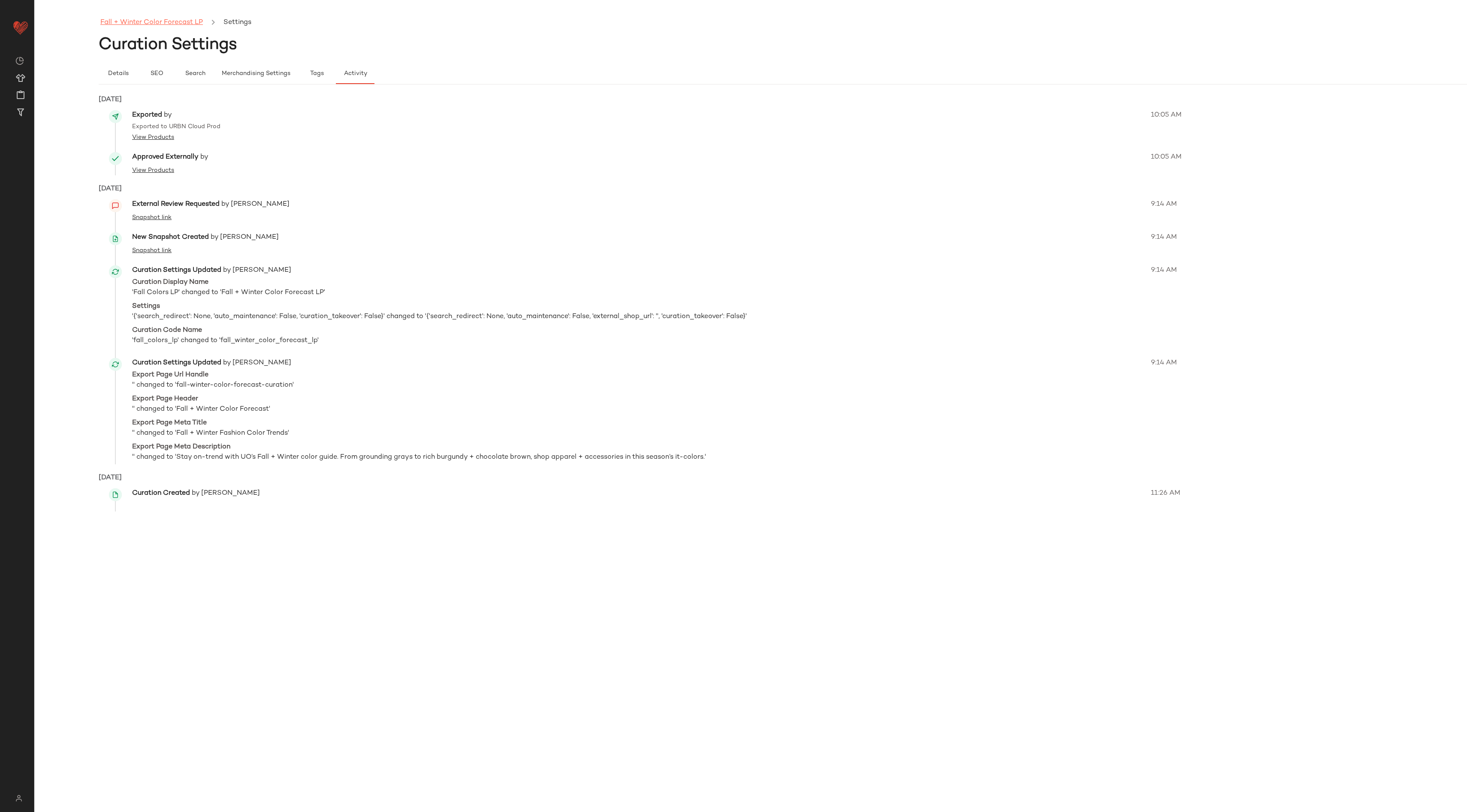
click at [153, 23] on link "Fall + Winter Color Forecast LP" at bounding box center [151, 22] width 103 height 11
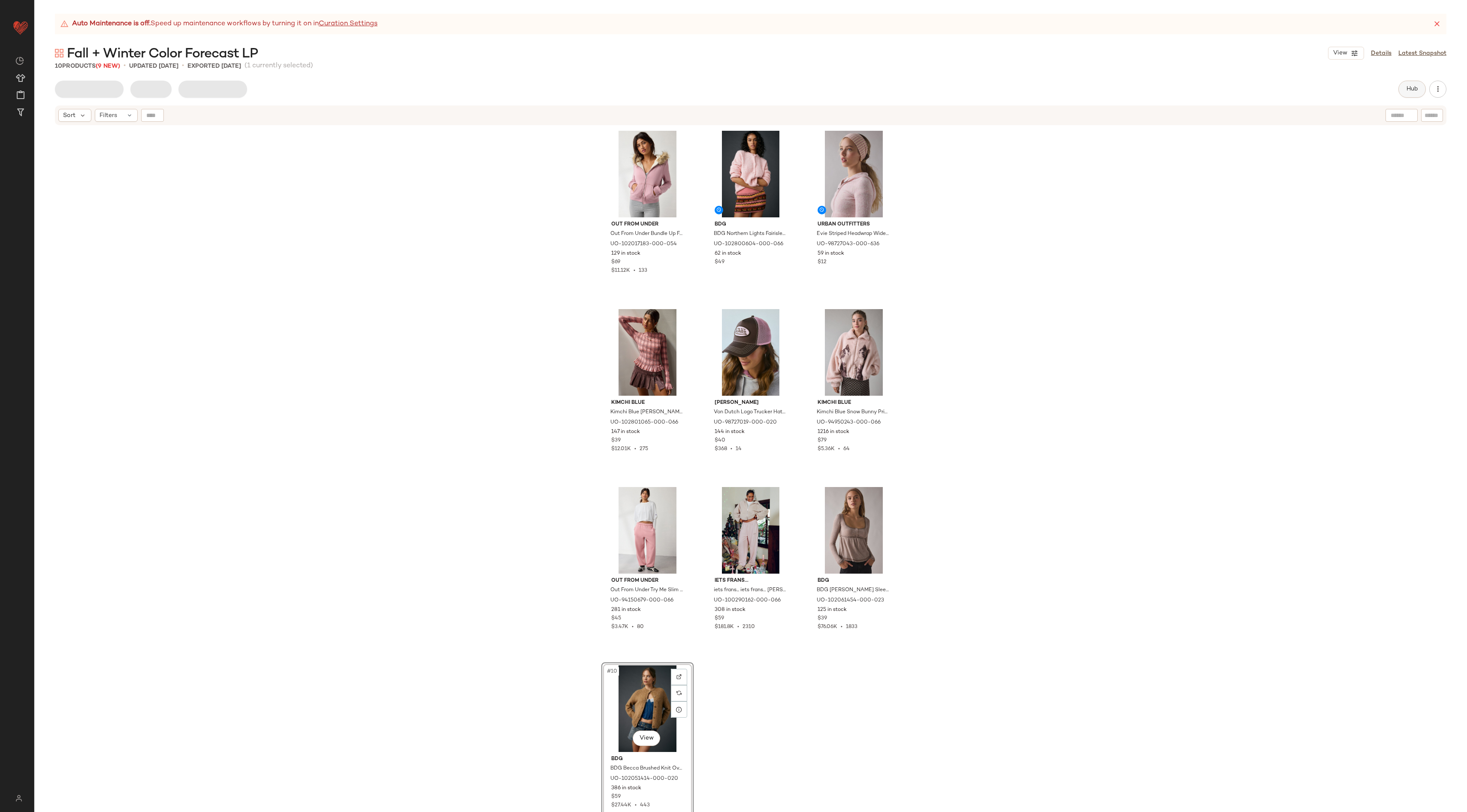
click at [1415, 87] on span "Hub" at bounding box center [1412, 90] width 12 height 7
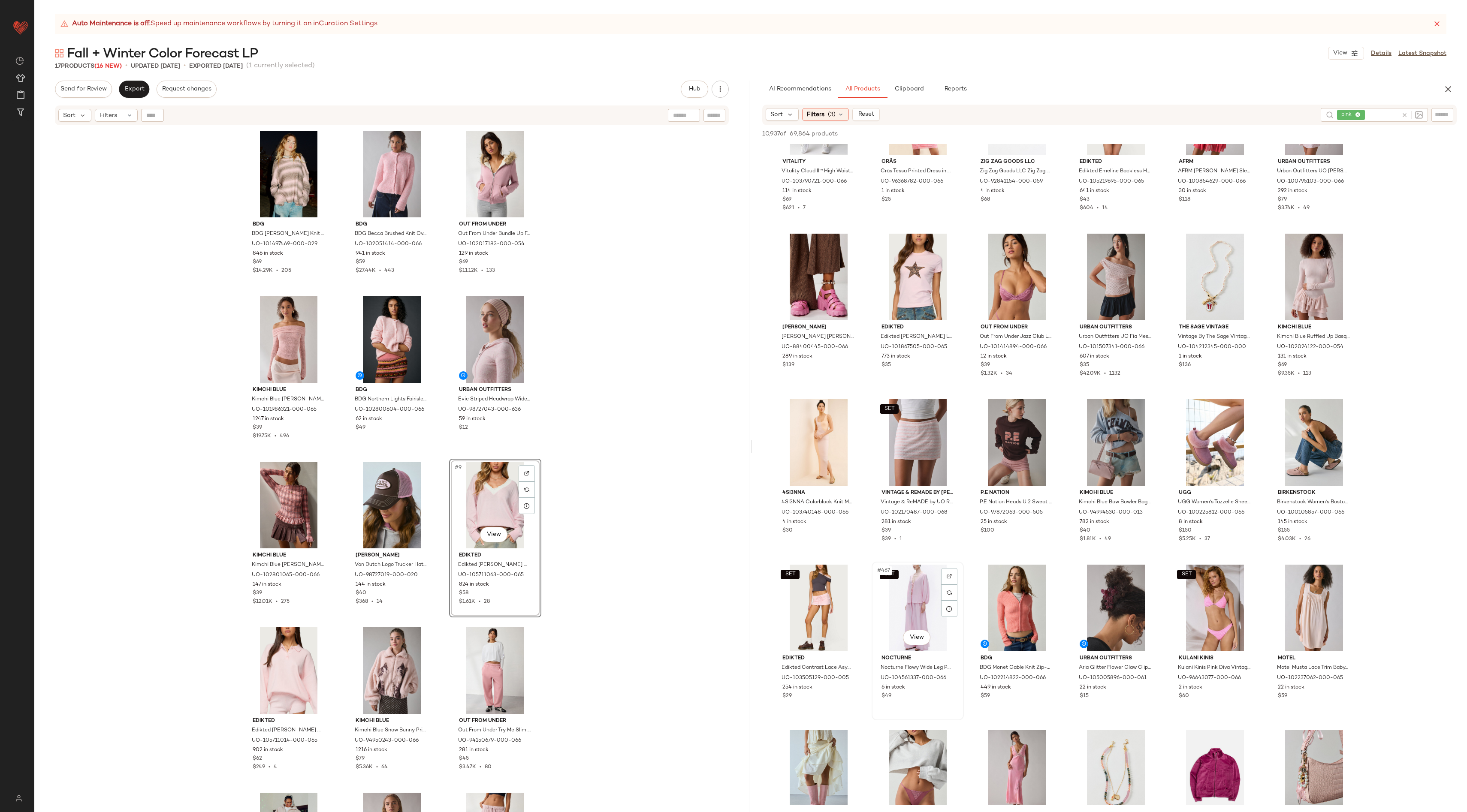
scroll to position [11830, 0]
click at [1245, 425] on img at bounding box center [1246, 428] width 5 height 5
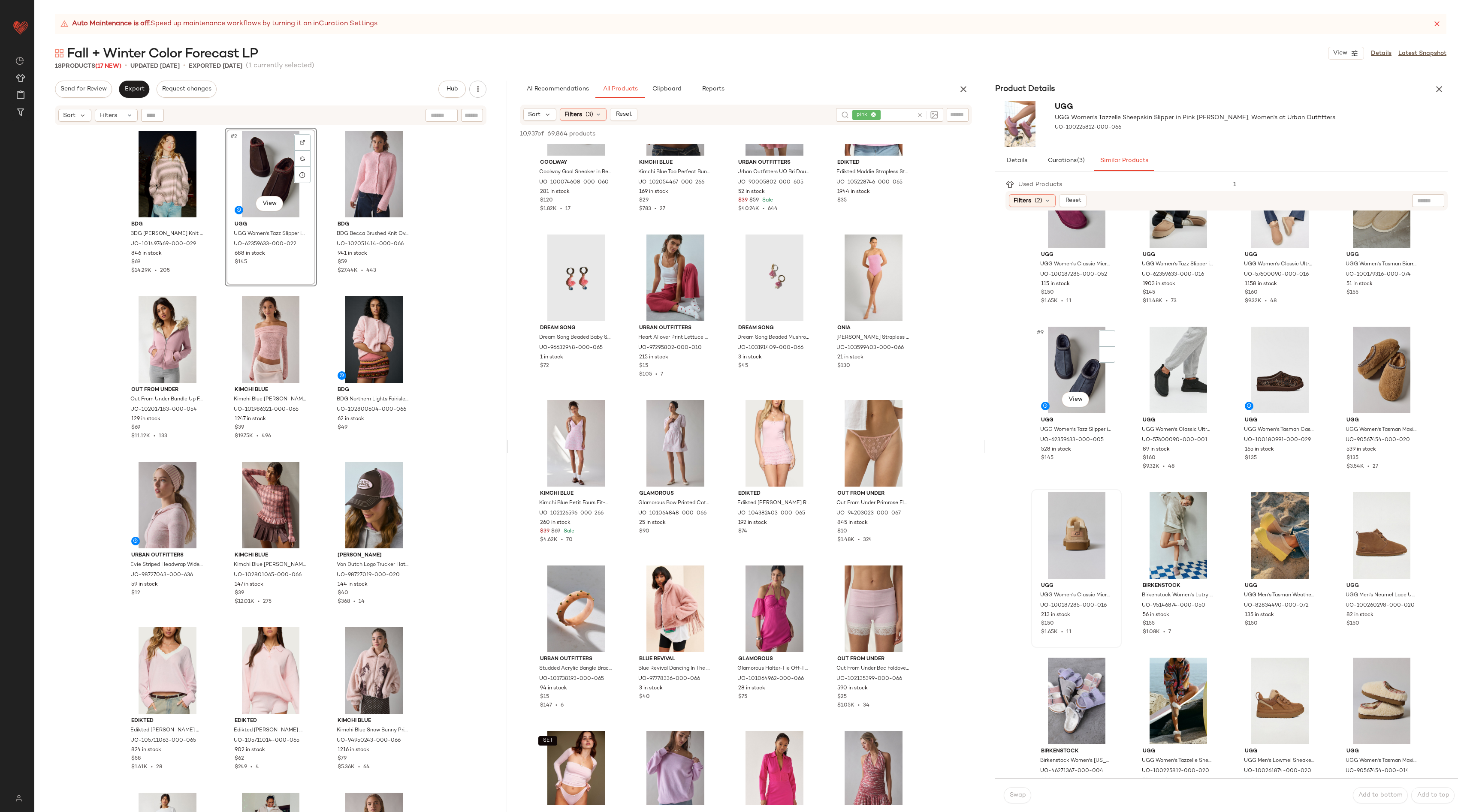
scroll to position [0, 0]
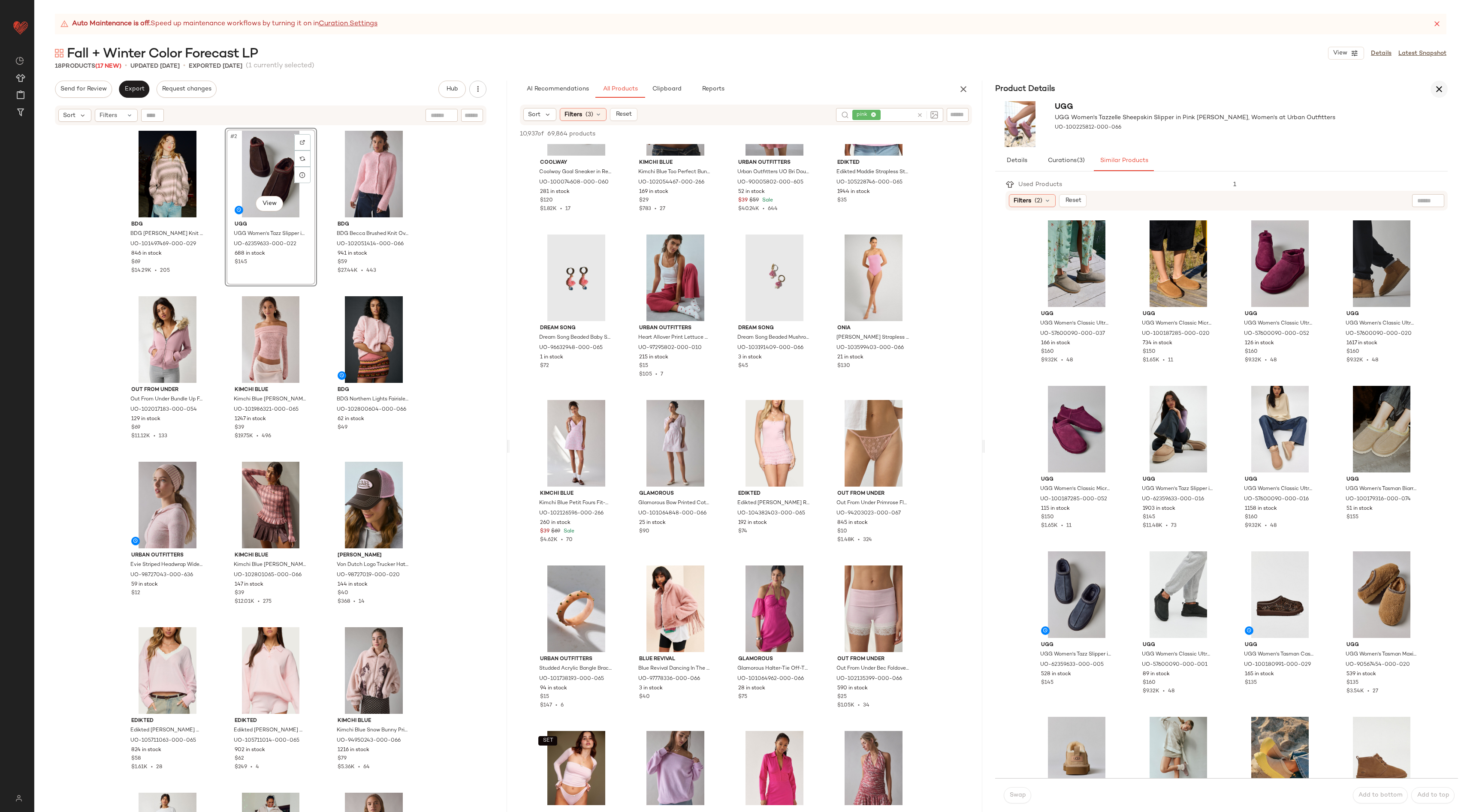
click at [1434, 93] on icon "button" at bounding box center [1439, 89] width 10 height 10
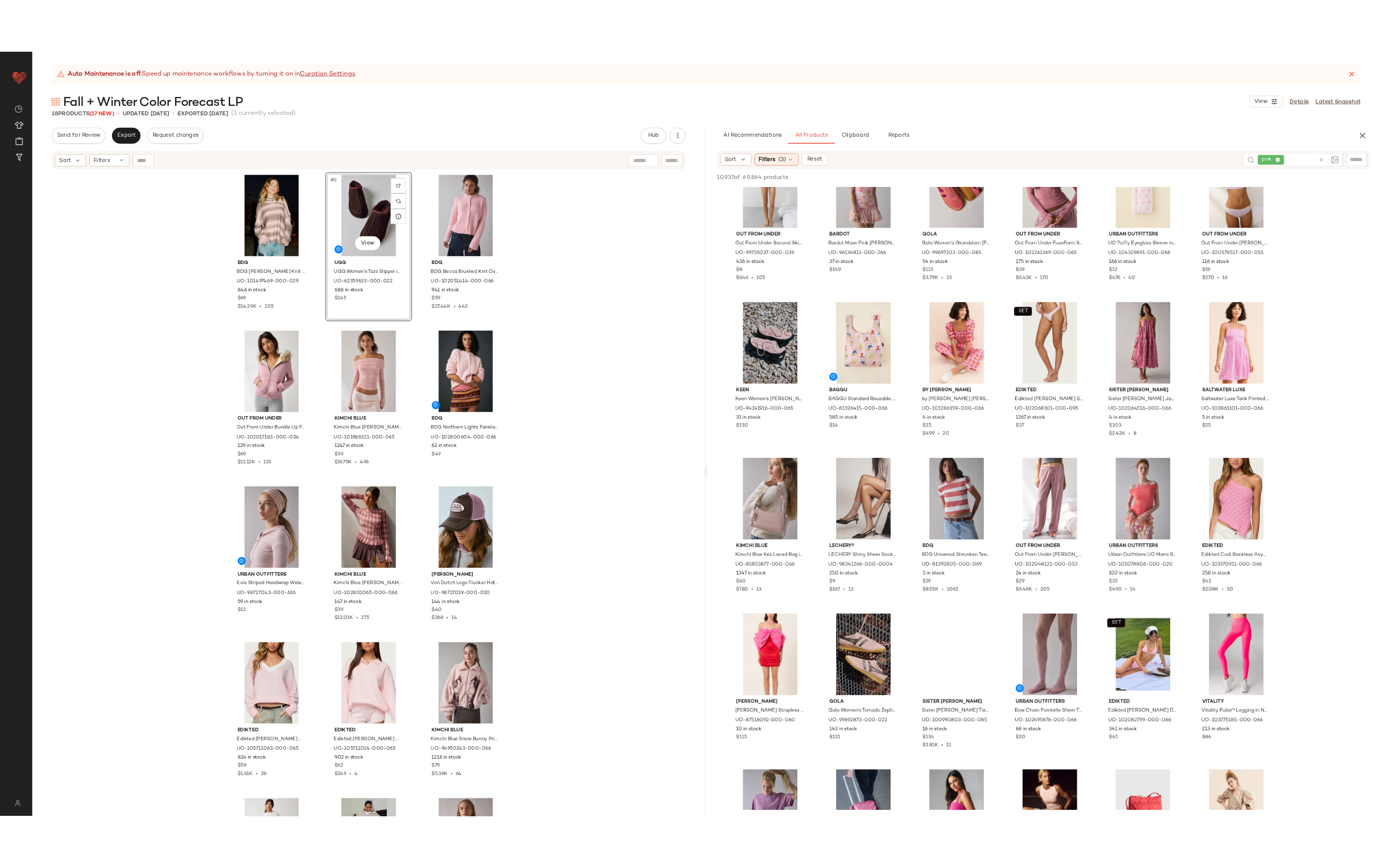
scroll to position [9261, 0]
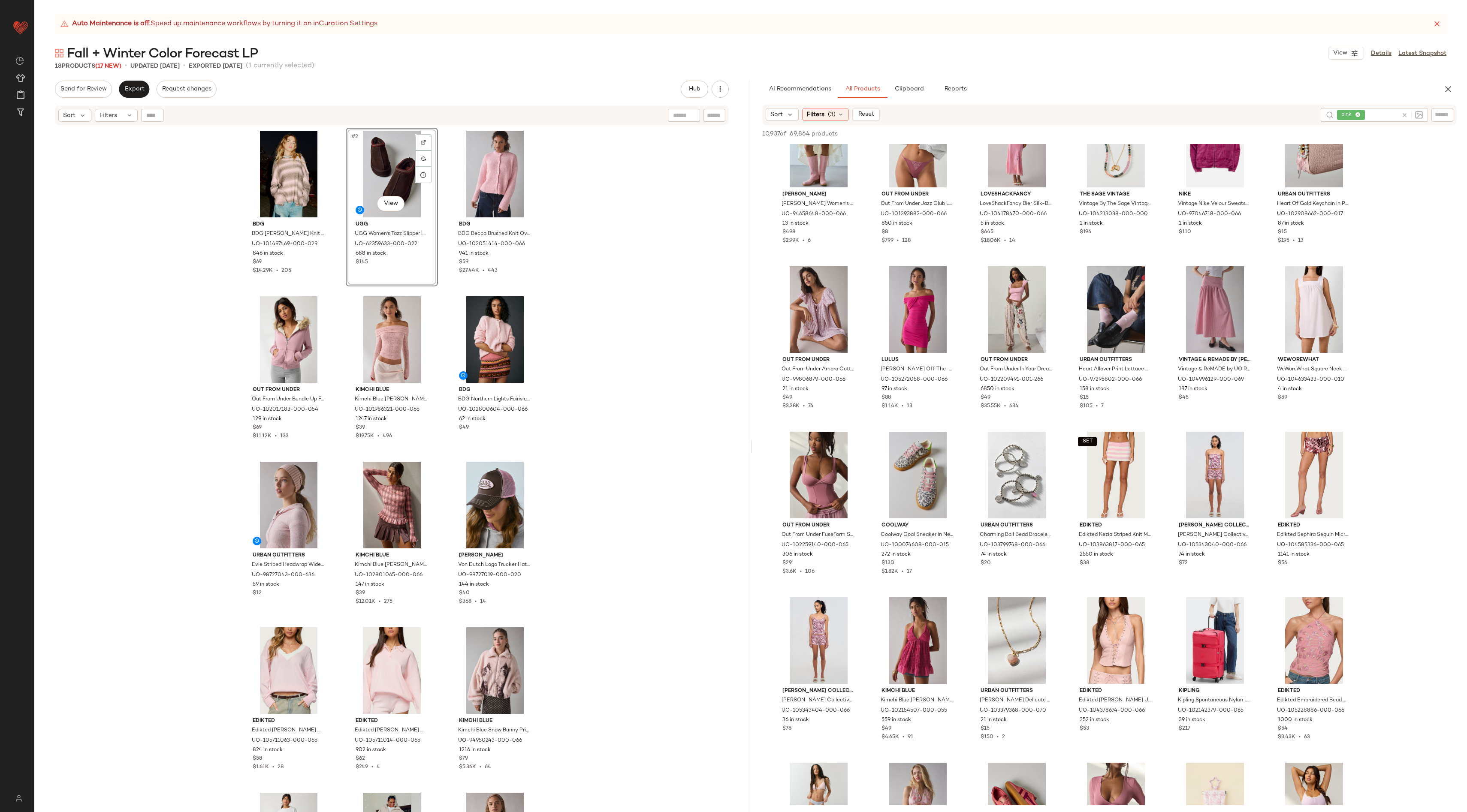
click at [1406, 117] on icon at bounding box center [1404, 115] width 6 height 6
type input "*****"
